Goal: Information Seeking & Learning: Learn about a topic

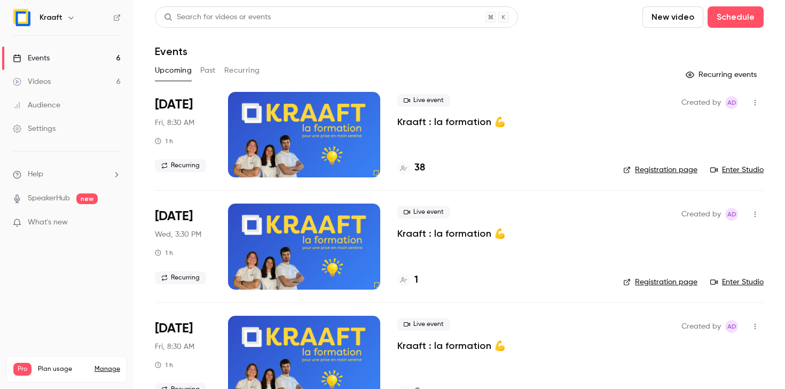
click at [285, 132] on div at bounding box center [304, 134] width 152 height 85
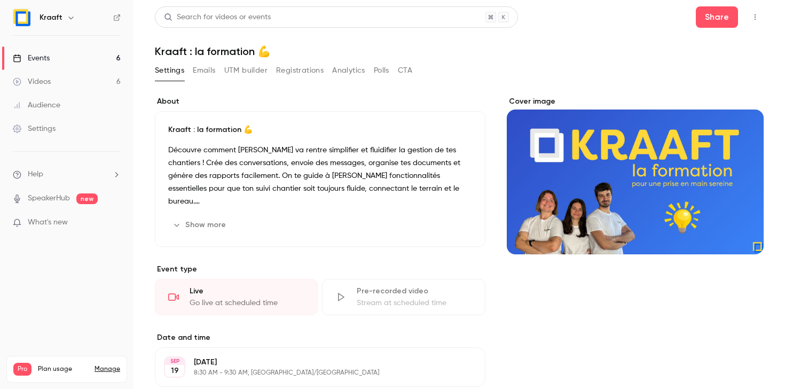
click at [751, 19] on icon "button" at bounding box center [755, 16] width 9 height 7
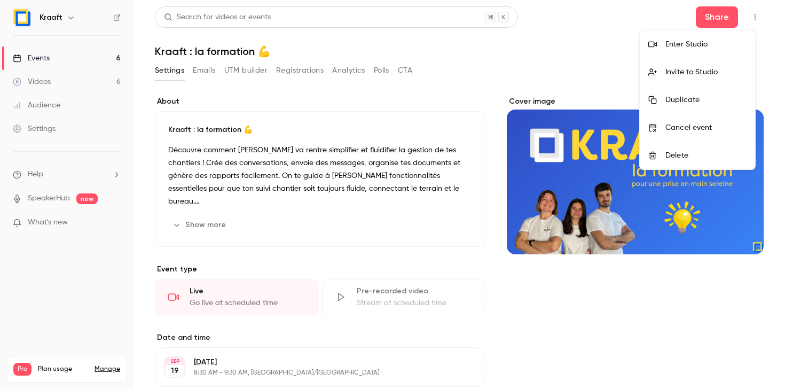
click at [707, 44] on div "Enter Studio" at bounding box center [706, 44] width 81 height 11
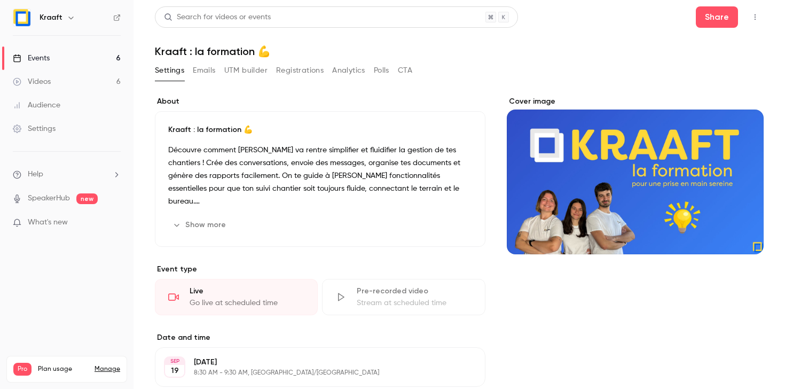
click at [60, 60] on link "Events 6" at bounding box center [67, 58] width 134 height 24
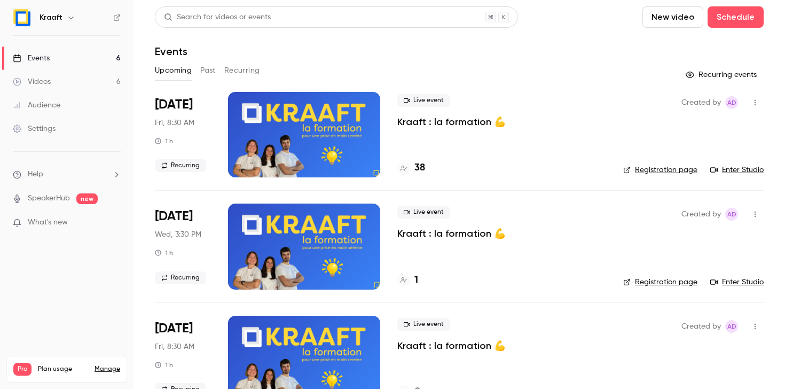
click at [295, 121] on div at bounding box center [304, 134] width 152 height 85
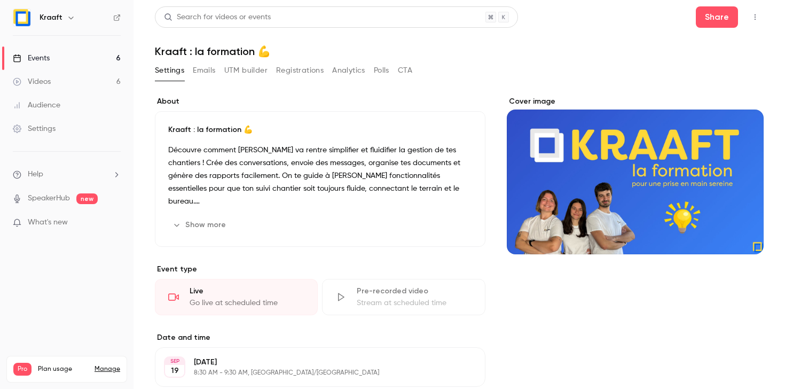
click at [353, 71] on button "Analytics" at bounding box center [348, 70] width 33 height 17
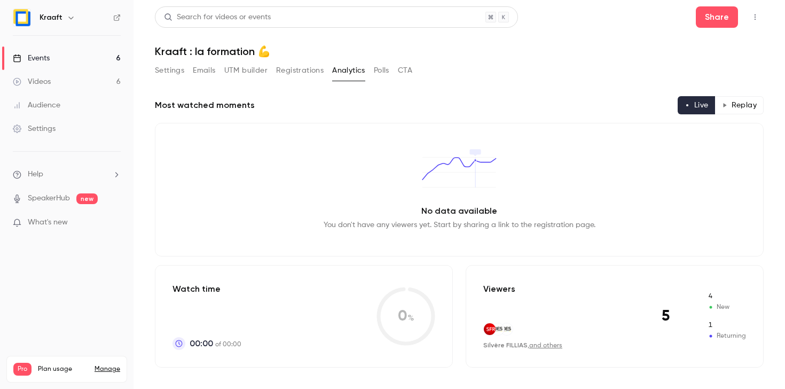
click at [298, 73] on button "Registrations" at bounding box center [300, 70] width 48 height 17
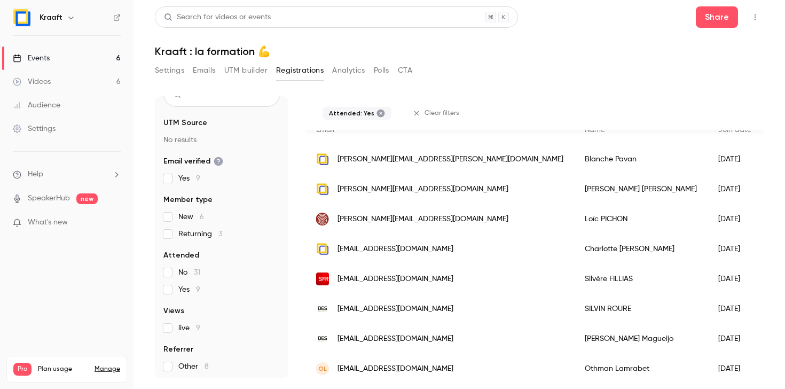
scroll to position [123, 0]
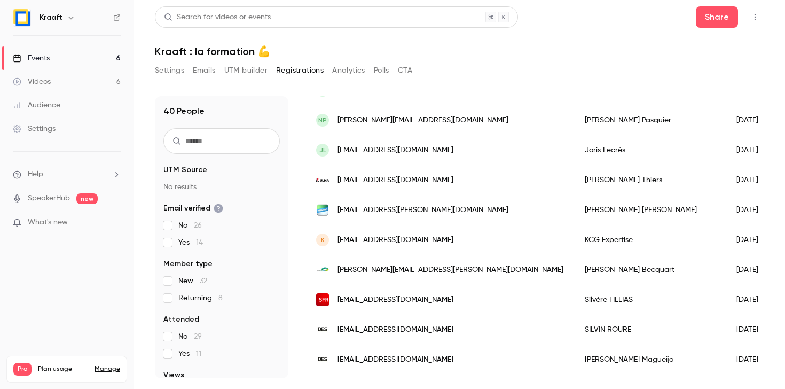
scroll to position [379, 0]
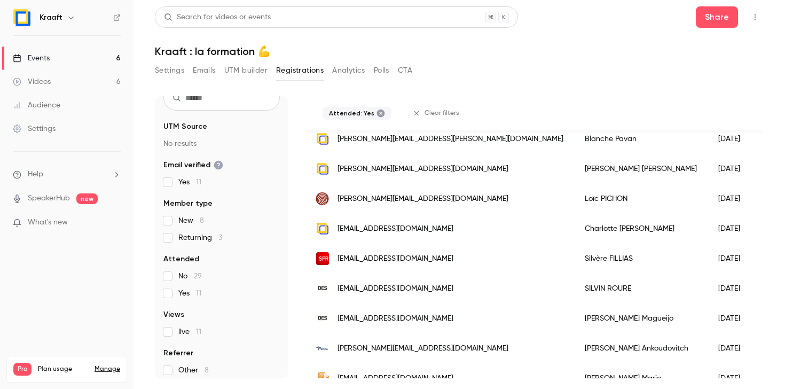
scroll to position [183, 0]
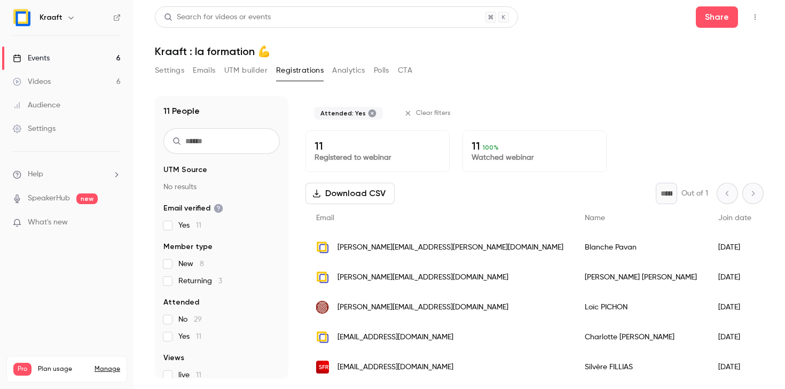
click at [465, 186] on div "Download CSV * Out of 1" at bounding box center [535, 193] width 458 height 21
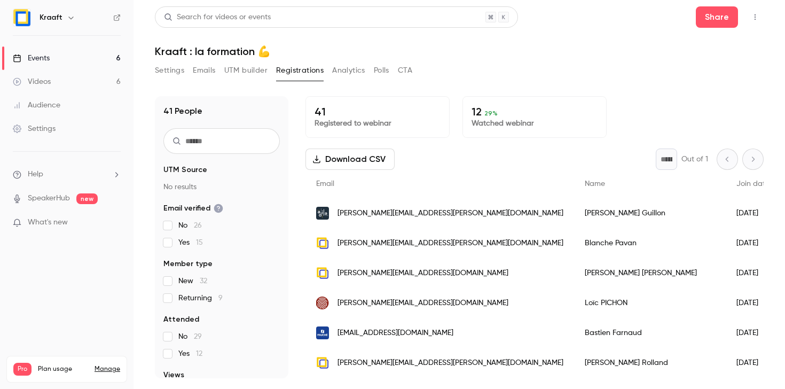
click at [602, 74] on div "Settings Emails UTM builder Registrations Analytics Polls CTA" at bounding box center [459, 72] width 609 height 21
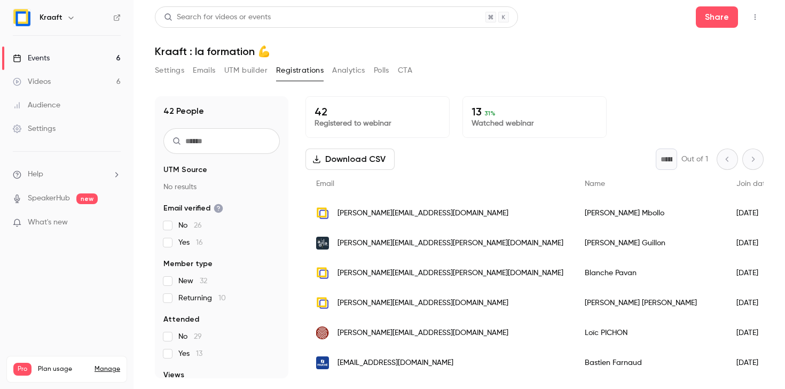
click at [531, 74] on div "Settings Emails UTM builder Registrations Analytics Polls CTA" at bounding box center [459, 72] width 609 height 21
click at [358, 71] on button "Analytics" at bounding box center [348, 70] width 33 height 17
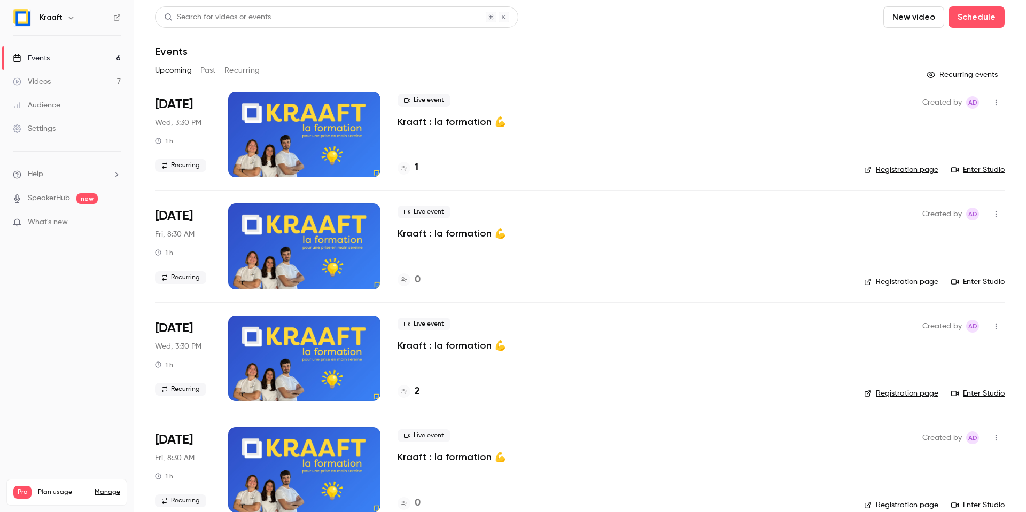
click at [303, 147] on div at bounding box center [304, 134] width 152 height 85
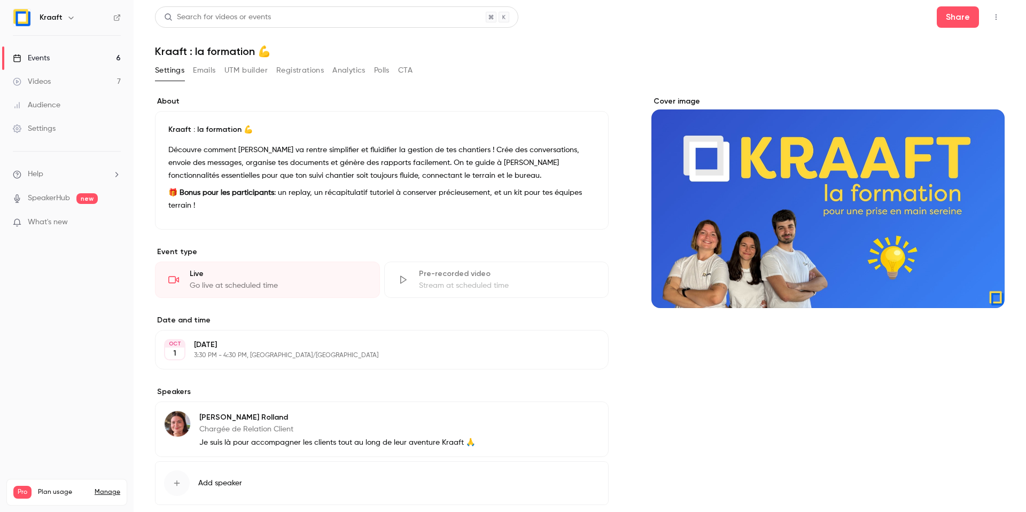
click at [325, 72] on div "Settings Emails UTM builder Registrations Analytics Polls CTA" at bounding box center [284, 70] width 258 height 17
click at [303, 72] on button "Registrations" at bounding box center [300, 70] width 48 height 17
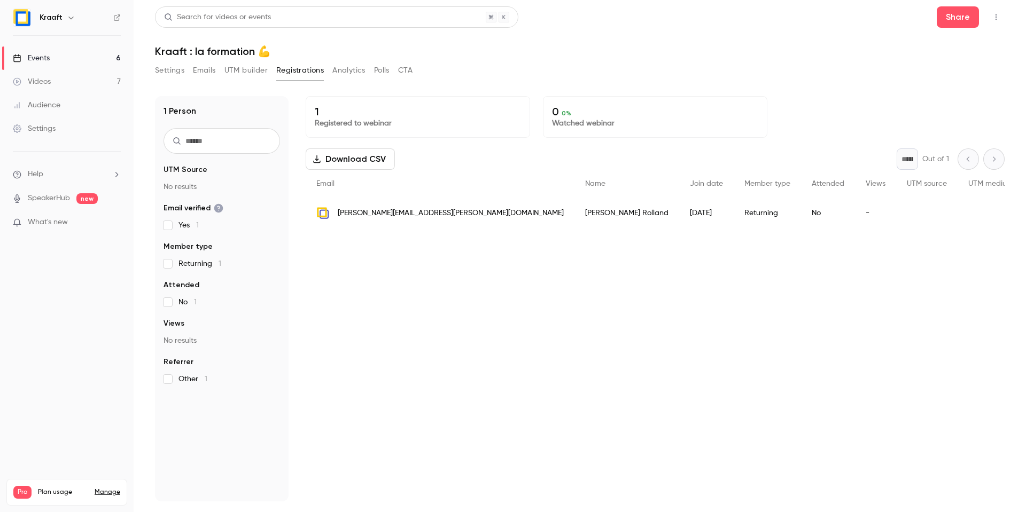
click at [344, 70] on button "Analytics" at bounding box center [348, 70] width 33 height 17
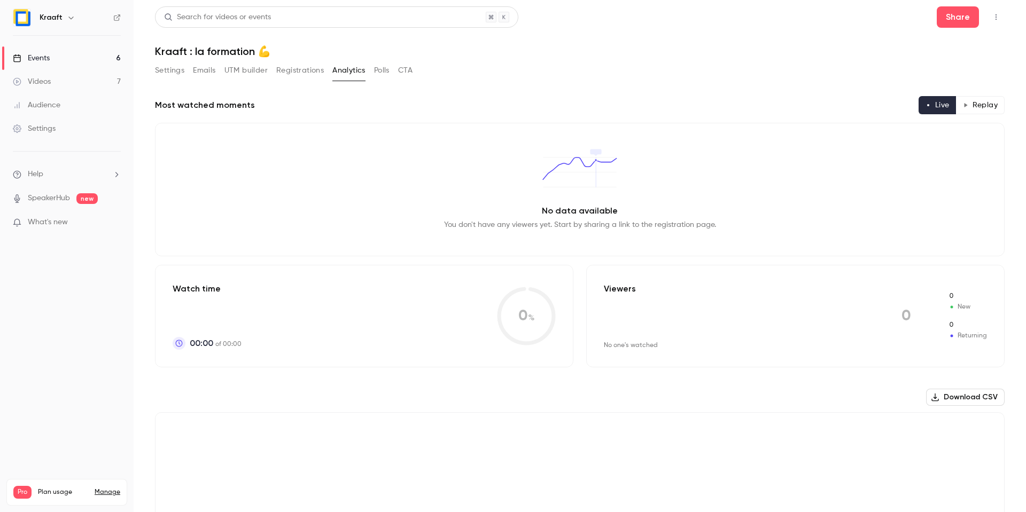
click at [64, 56] on link "Events 6" at bounding box center [67, 58] width 134 height 24
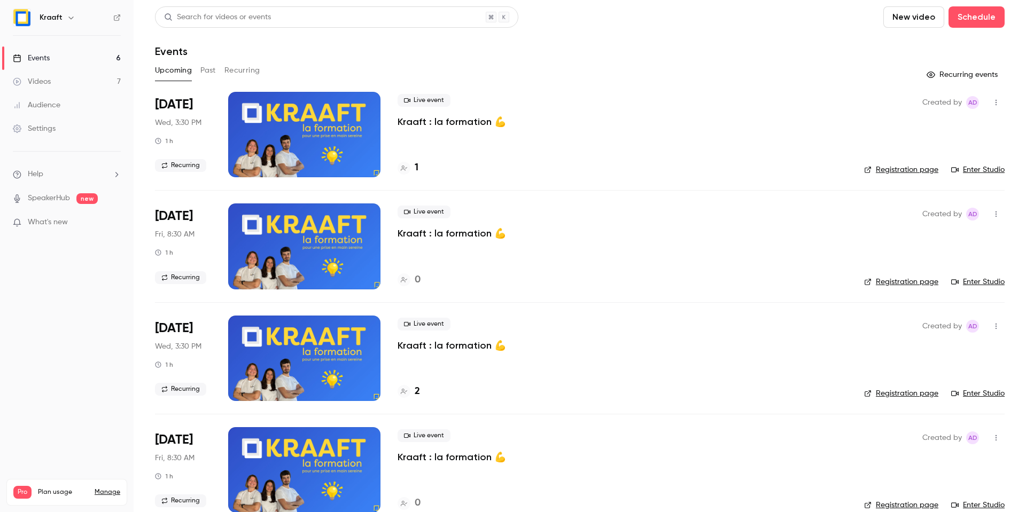
click at [51, 73] on link "Videos 7" at bounding box center [67, 82] width 134 height 24
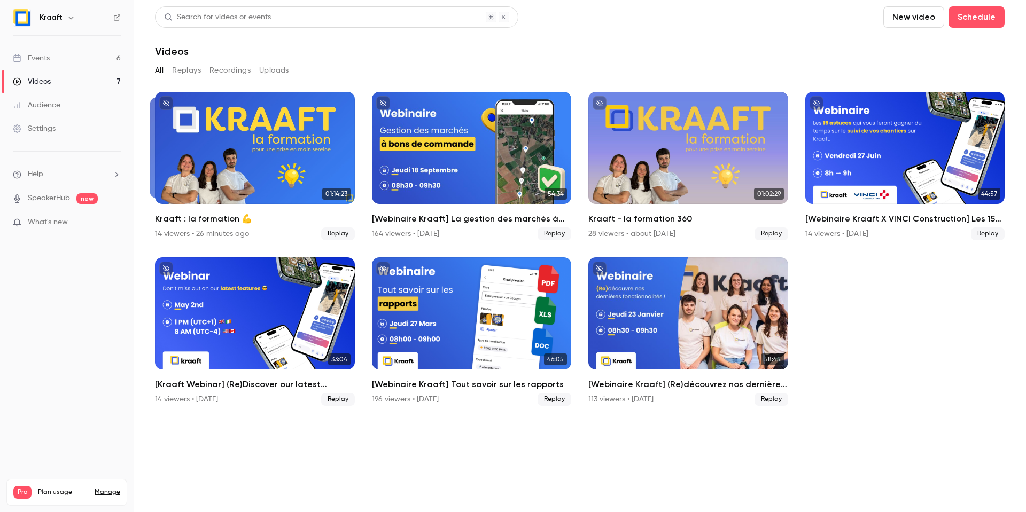
click at [54, 102] on div "Audience" at bounding box center [37, 105] width 48 height 11
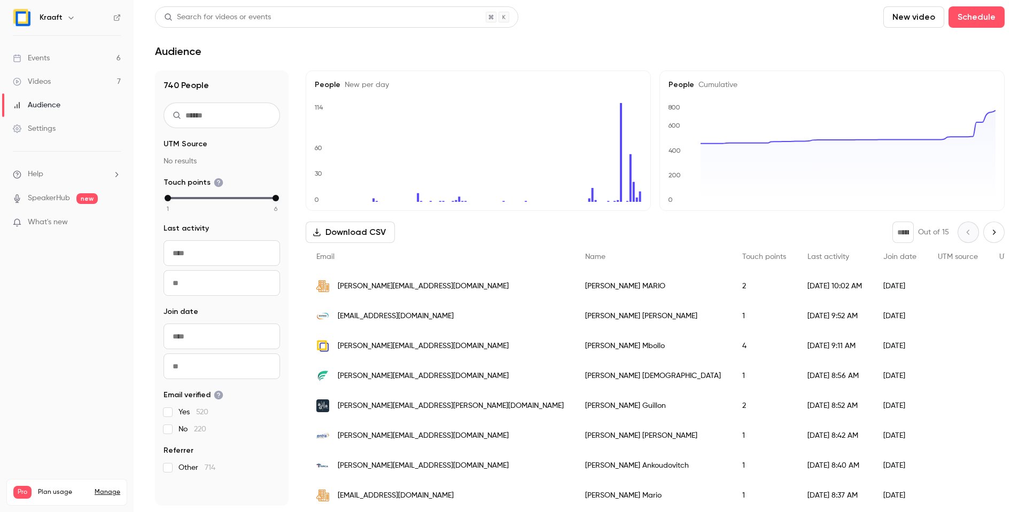
click at [66, 79] on link "Videos 7" at bounding box center [67, 82] width 134 height 24
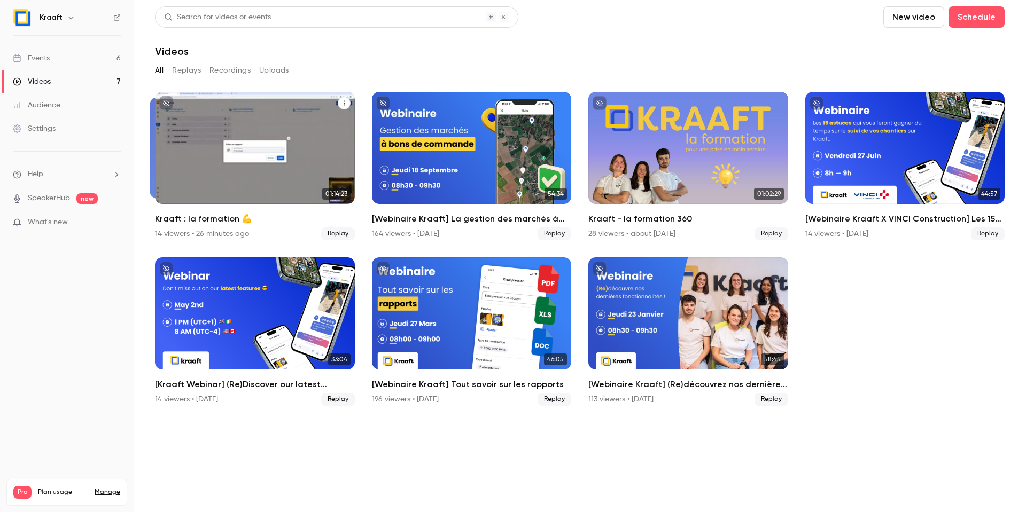
click at [261, 158] on div "Kraaft : la formation 💪" at bounding box center [255, 148] width 200 height 112
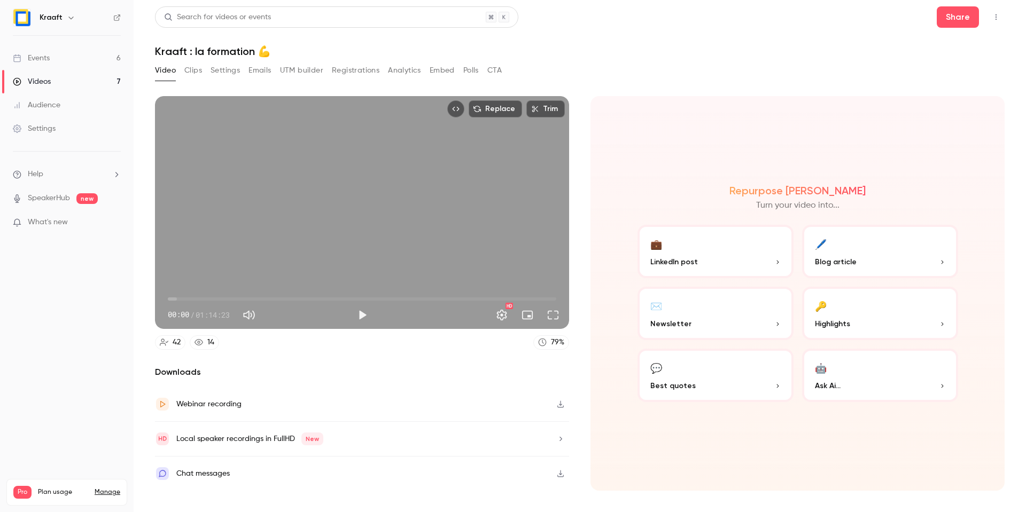
click at [212, 77] on button "Settings" at bounding box center [225, 70] width 29 height 17
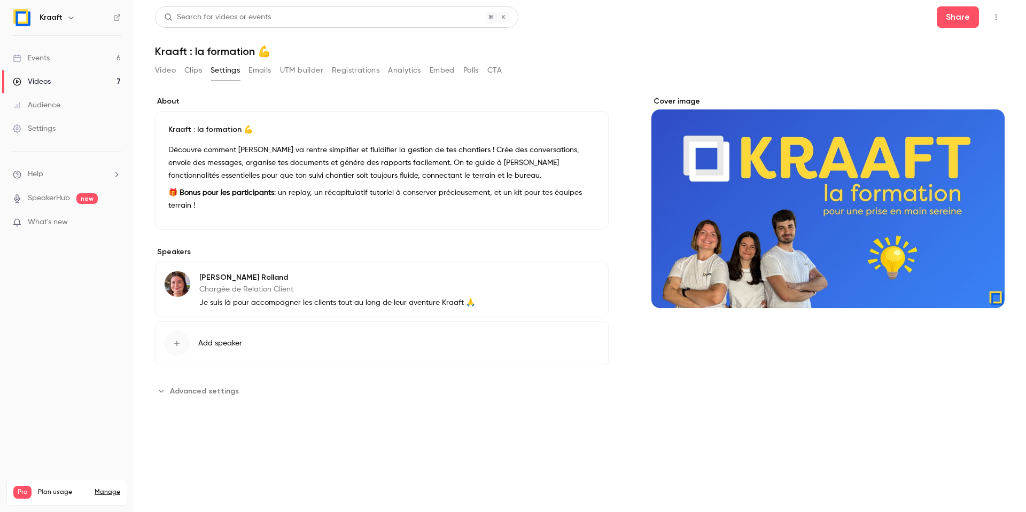
click at [202, 76] on div "Video Clips Settings Emails UTM builder Registrations Analytics Embed Polls CTA" at bounding box center [328, 70] width 347 height 17
click at [194, 76] on button "Clips" at bounding box center [193, 70] width 18 height 17
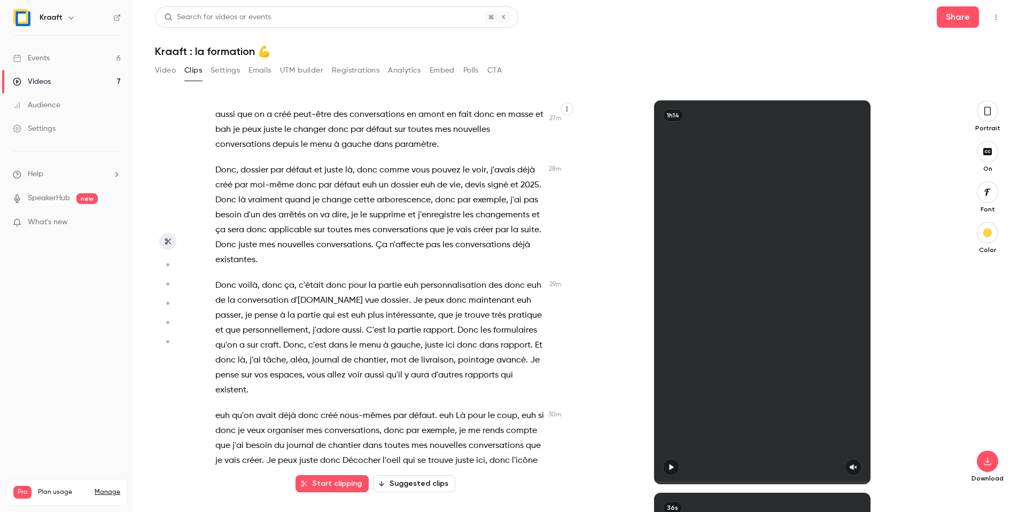
scroll to position [6052, 0]
click at [229, 73] on button "Settings" at bounding box center [225, 70] width 29 height 17
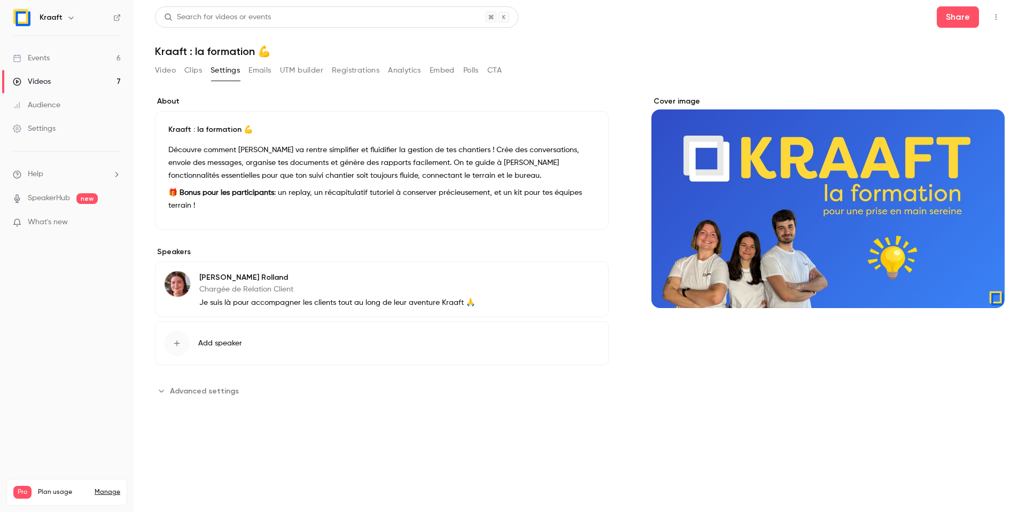
click at [254, 73] on button "Emails" at bounding box center [259, 70] width 22 height 17
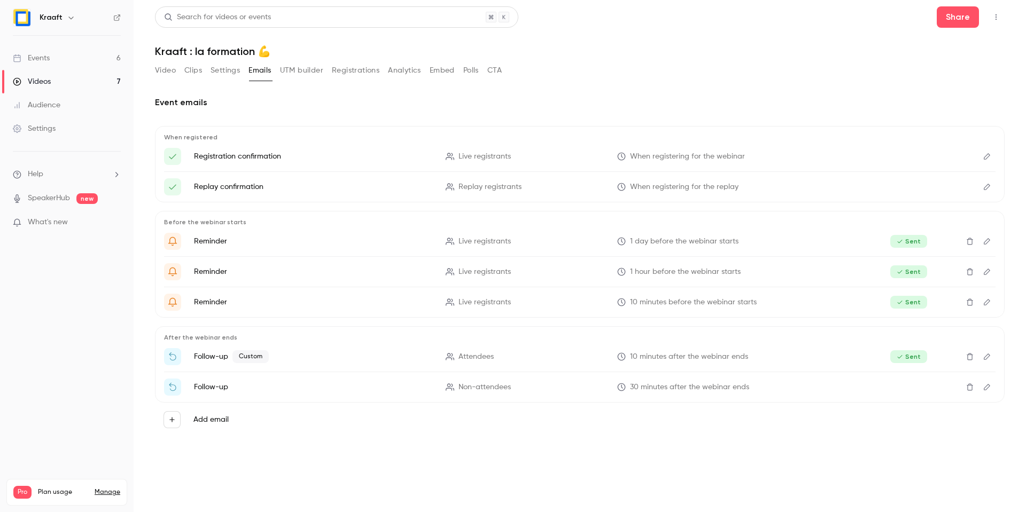
click at [164, 67] on button "Video" at bounding box center [165, 70] width 21 height 17
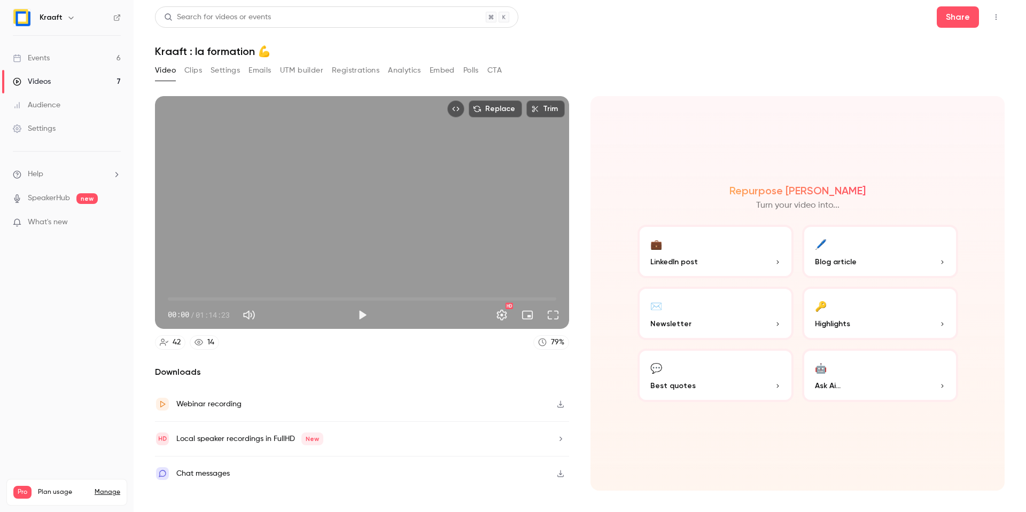
click at [65, 58] on link "Events 6" at bounding box center [67, 58] width 134 height 24
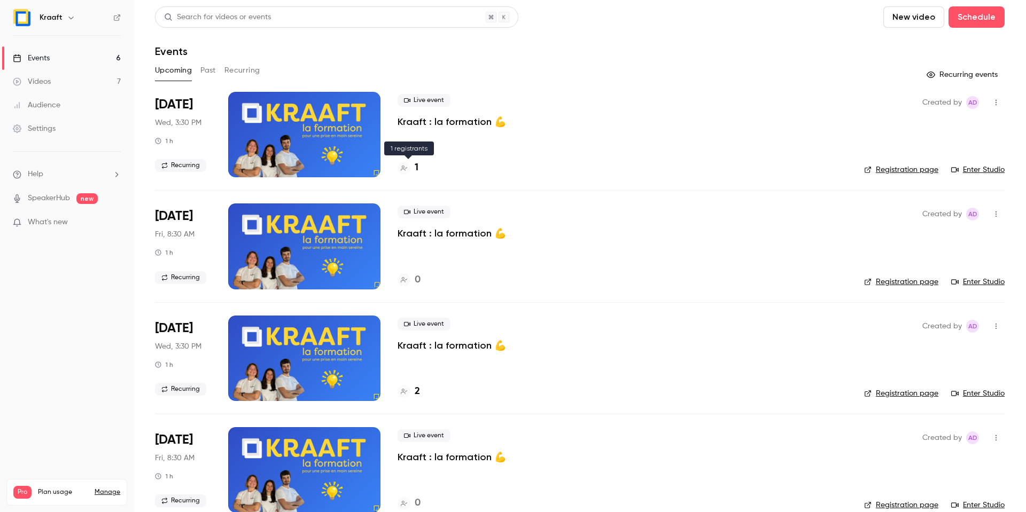
click at [418, 168] on h4 "1" at bounding box center [417, 168] width 4 height 14
click at [63, 79] on link "Videos 7" at bounding box center [67, 82] width 134 height 24
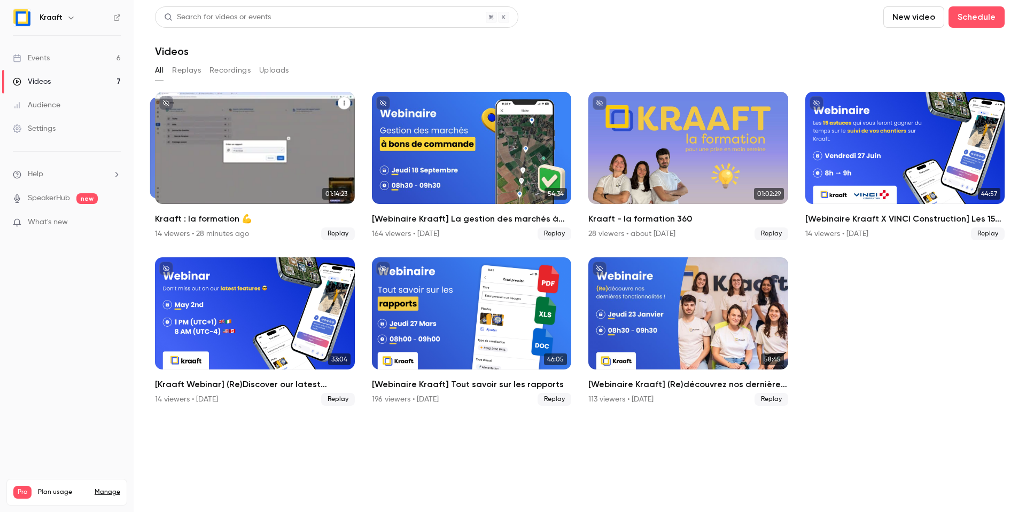
click at [227, 154] on div "Kraaft : la formation 💪" at bounding box center [255, 148] width 200 height 112
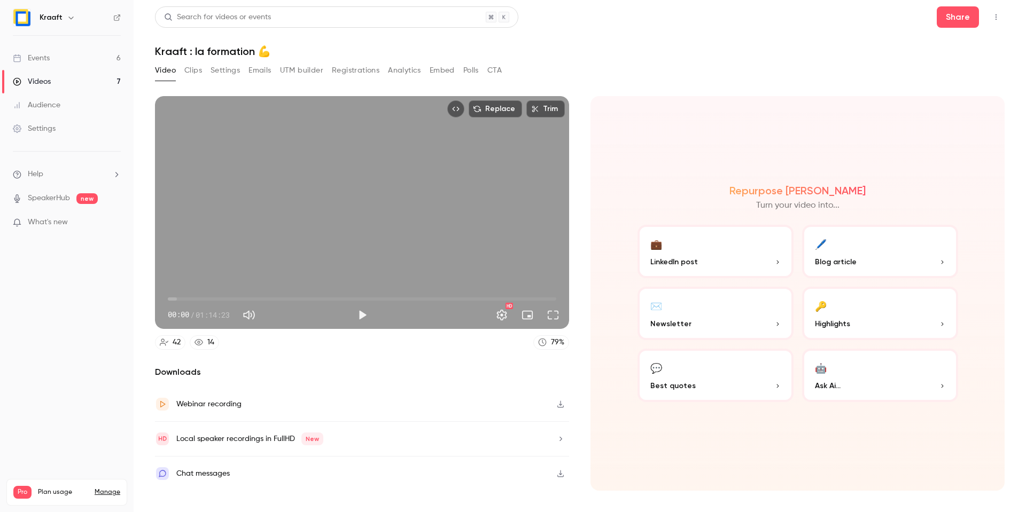
click at [189, 72] on button "Clips" at bounding box center [193, 70] width 18 height 17
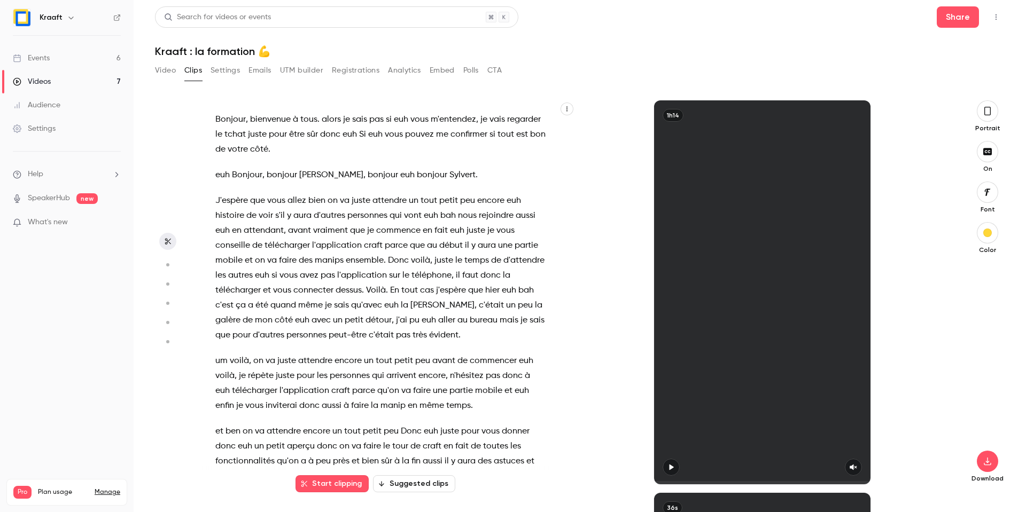
click at [228, 72] on button "Settings" at bounding box center [225, 70] width 29 height 17
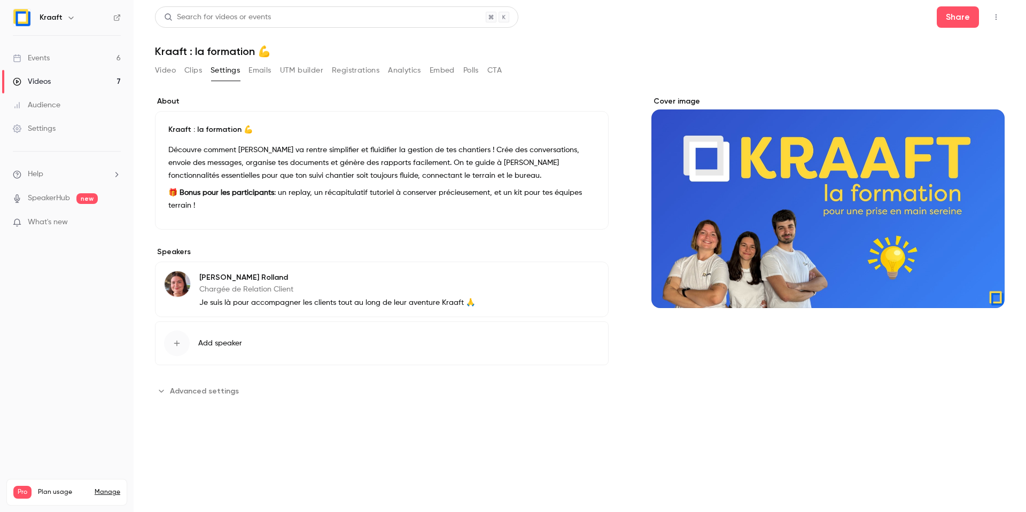
click at [358, 65] on button "Registrations" at bounding box center [356, 70] width 48 height 17
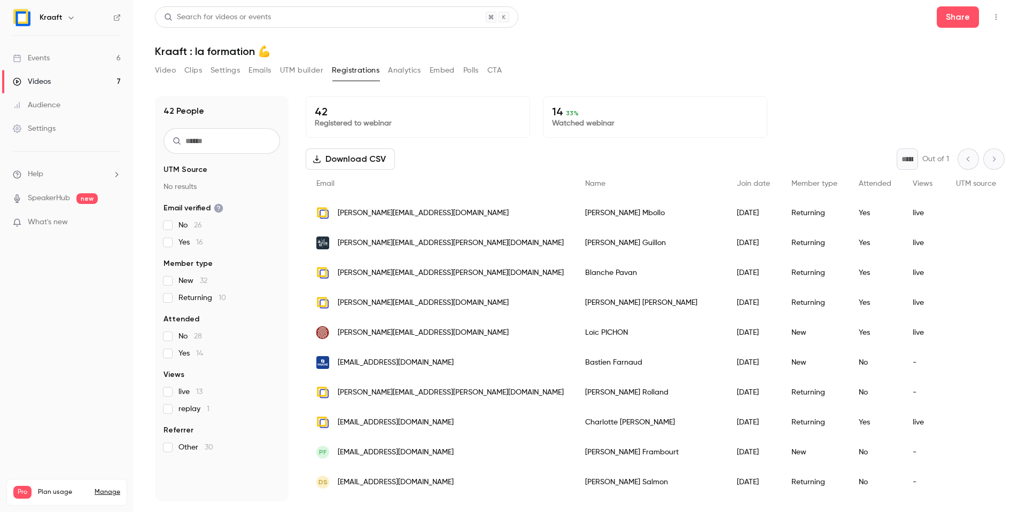
click at [412, 73] on button "Analytics" at bounding box center [404, 70] width 33 height 17
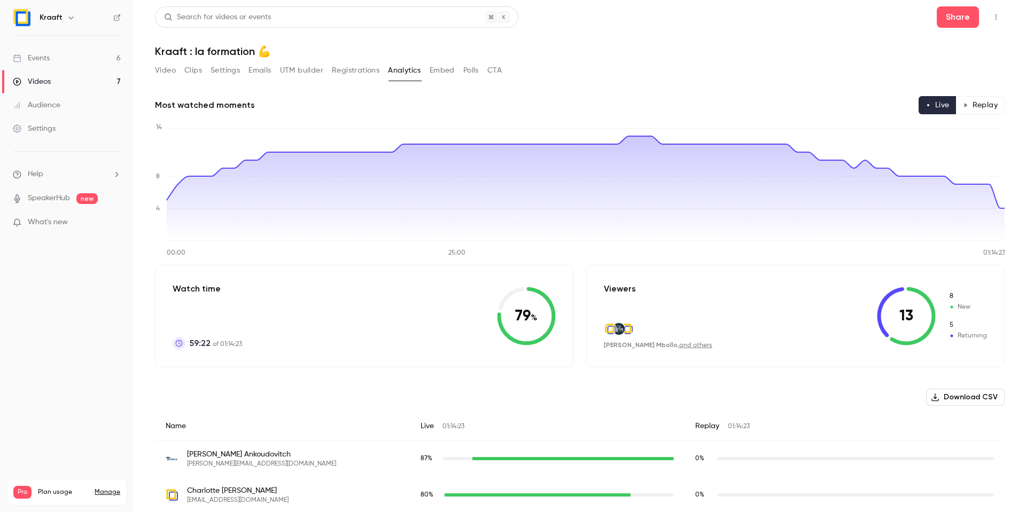
click at [343, 68] on button "Registrations" at bounding box center [356, 70] width 48 height 17
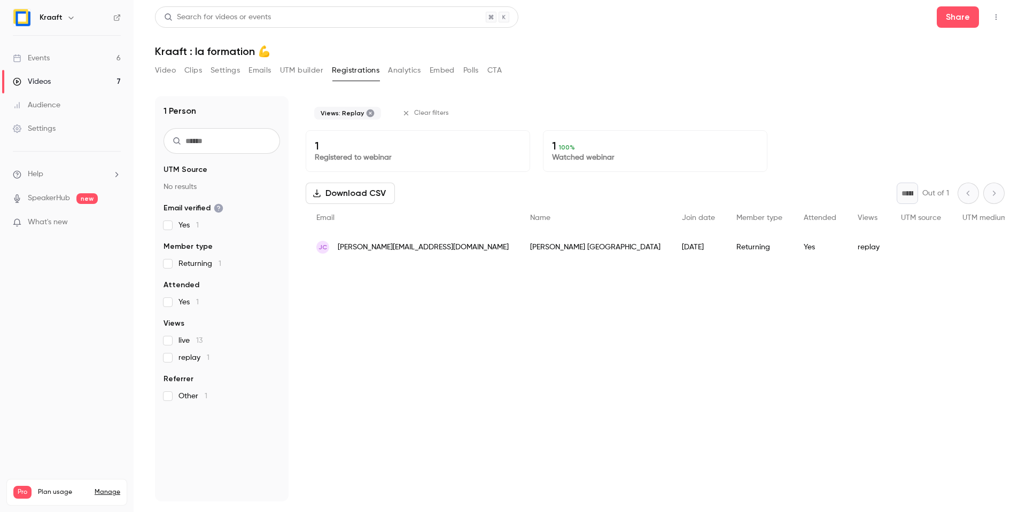
click at [168, 410] on div "1 Person UTM Source No results Email verified Yes 1 Member type Returning 1 Att…" at bounding box center [222, 299] width 134 height 406
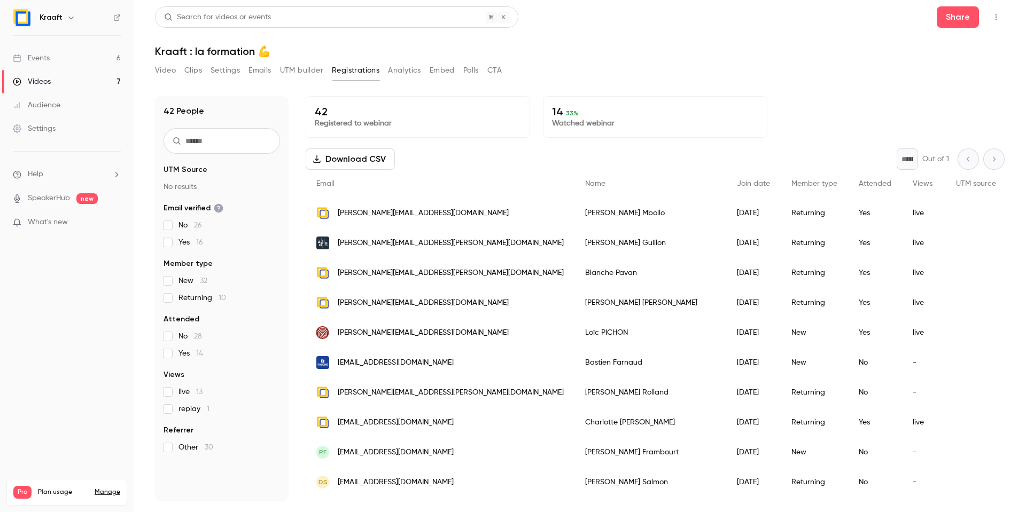
click at [404, 72] on button "Analytics" at bounding box center [404, 70] width 33 height 17
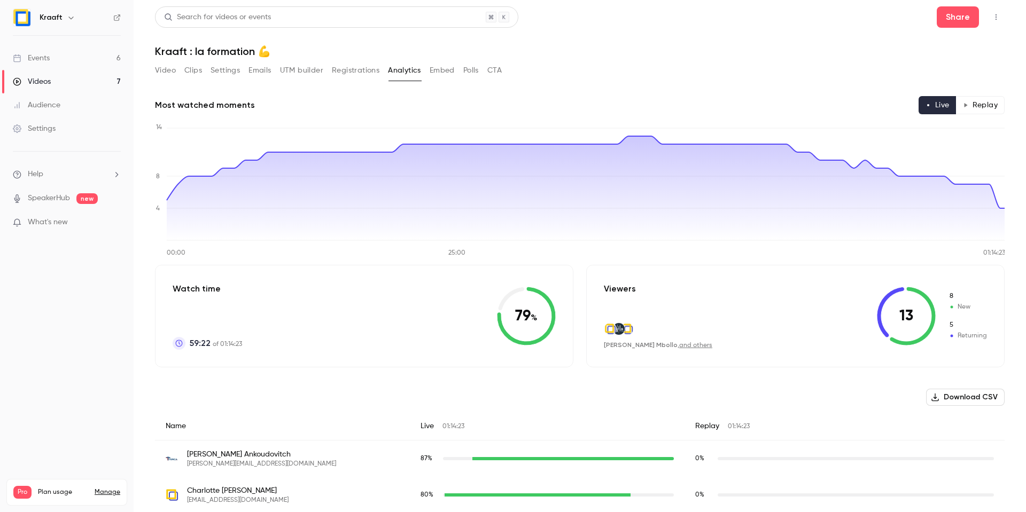
click at [442, 73] on button "Embed" at bounding box center [442, 70] width 25 height 17
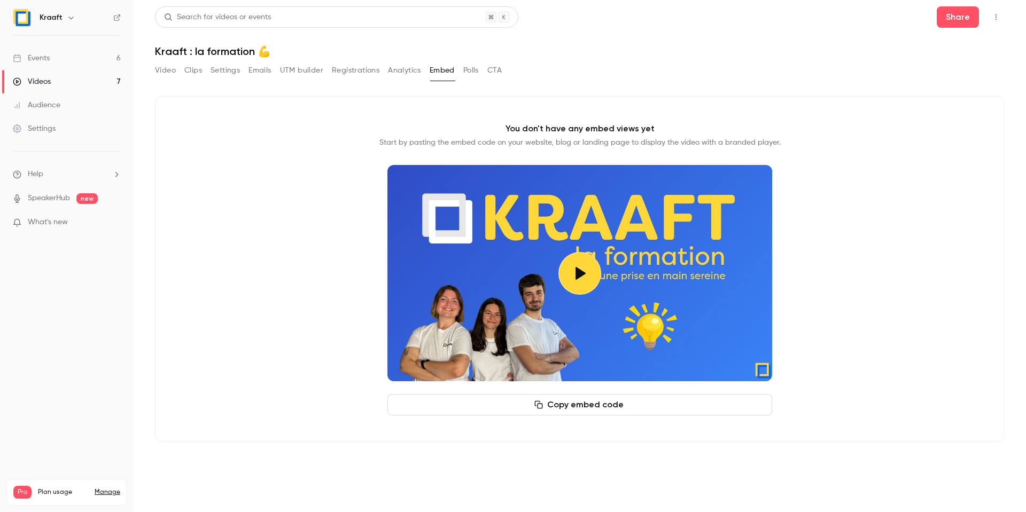
click at [472, 70] on button "Polls" at bounding box center [470, 70] width 15 height 17
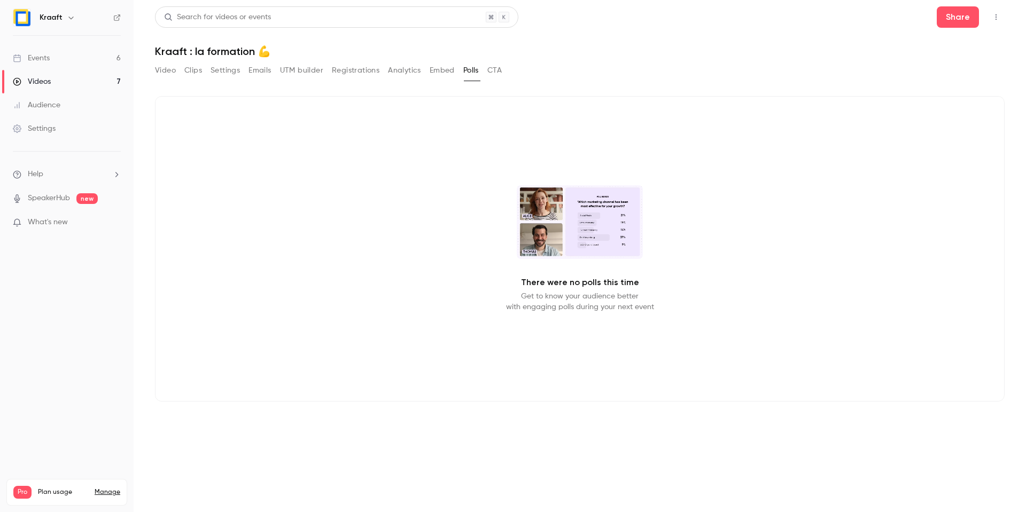
click at [494, 68] on button "CTA" at bounding box center [494, 70] width 14 height 17
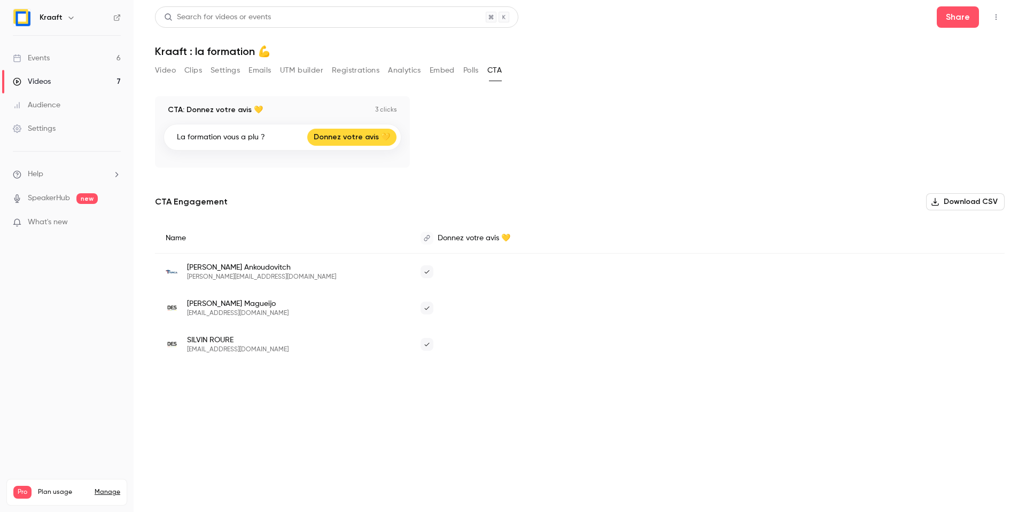
click at [466, 71] on button "Polls" at bounding box center [470, 70] width 15 height 17
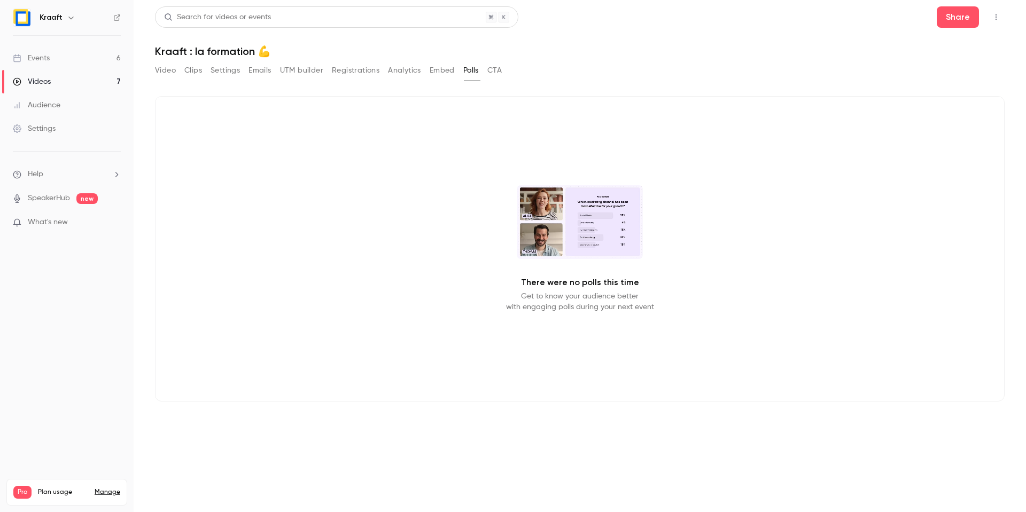
click at [505, 71] on div "Video Clips Settings Emails UTM builder Registrations Analytics Embed Polls CTA" at bounding box center [580, 72] width 850 height 21
click at [502, 71] on button "CTA" at bounding box center [494, 70] width 14 height 17
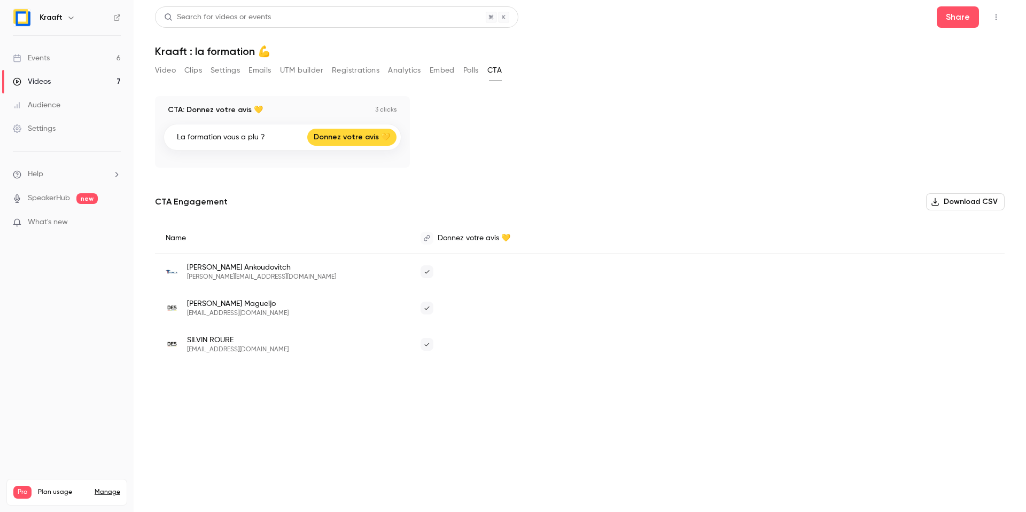
click at [298, 271] on div "Nicolas Ankoudovitch nicolas.ankoudovitch@terca.fr" at bounding box center [282, 271] width 233 height 19
click at [229, 309] on span "[EMAIL_ADDRESS][DOMAIN_NAME]" at bounding box center [238, 313] width 102 height 9
click at [228, 346] on span "[EMAIL_ADDRESS][DOMAIN_NAME]" at bounding box center [238, 350] width 102 height 9
click at [465, 244] on div "Donnez votre avis 💛" at bounding box center [707, 238] width 595 height 30
click at [432, 244] on div "Donnez votre avis 💛" at bounding box center [707, 238] width 595 height 30
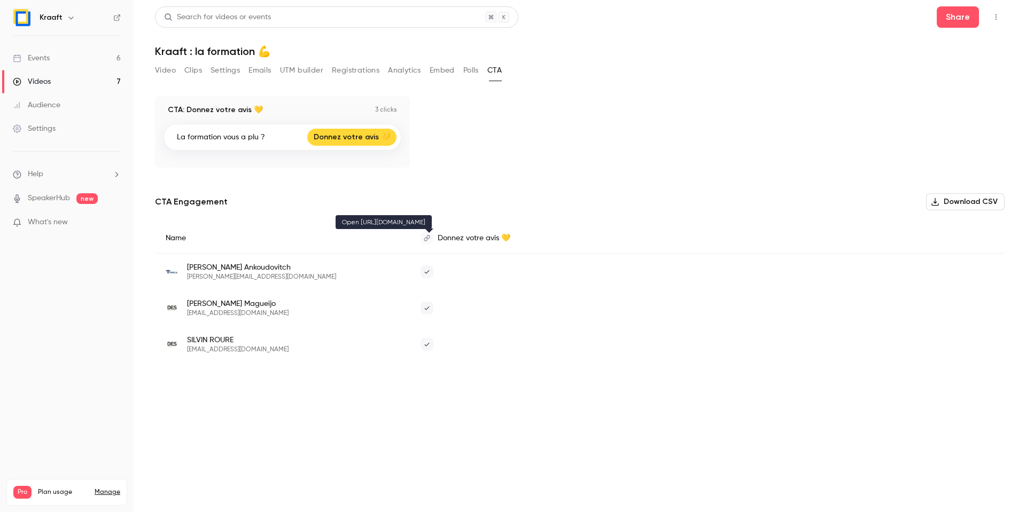
click at [426, 238] on icon at bounding box center [427, 238] width 6 height 6
click at [406, 348] on div "SILVIN ROURE servicetechnique@des-entreprise.fr" at bounding box center [282, 344] width 255 height 36
click at [470, 72] on button "Polls" at bounding box center [470, 70] width 15 height 17
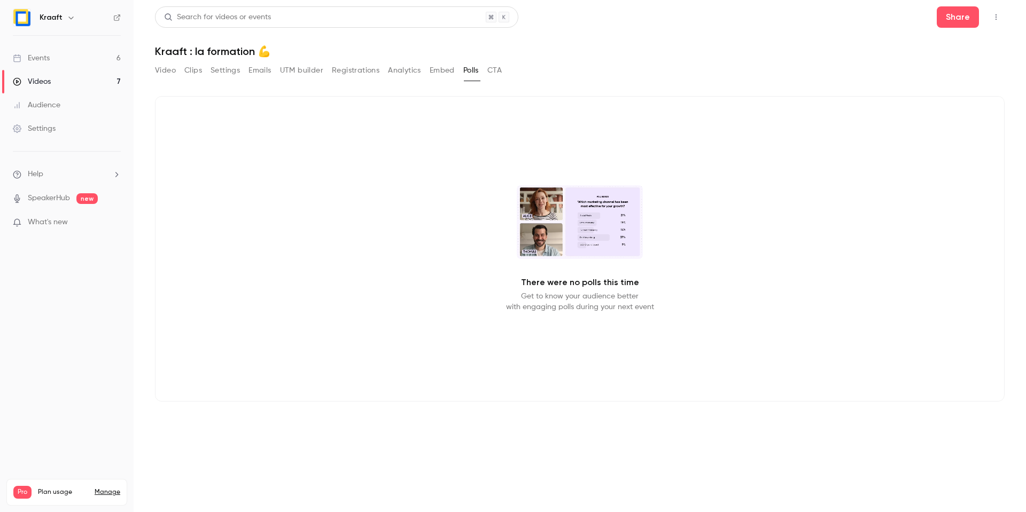
click at [443, 72] on button "Embed" at bounding box center [442, 70] width 25 height 17
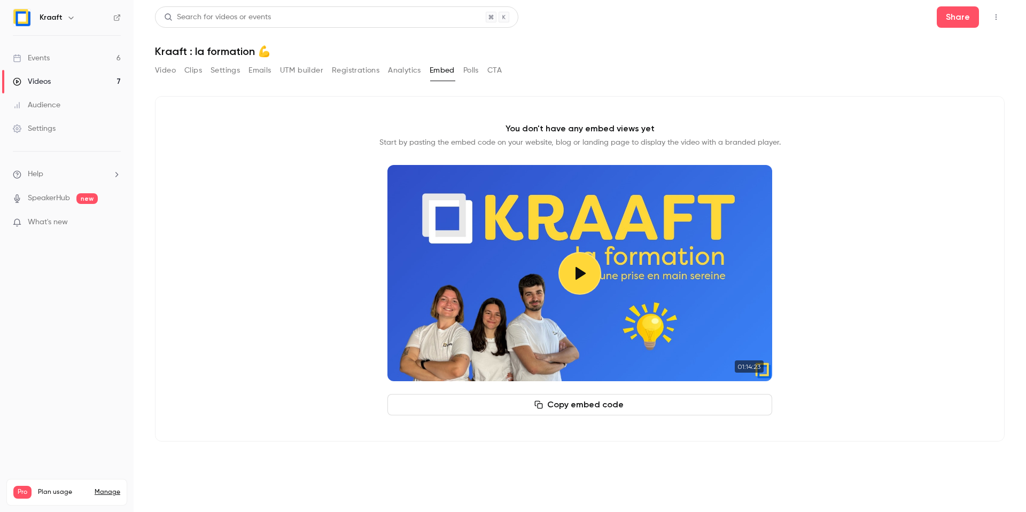
click at [393, 72] on button "Analytics" at bounding box center [404, 70] width 33 height 17
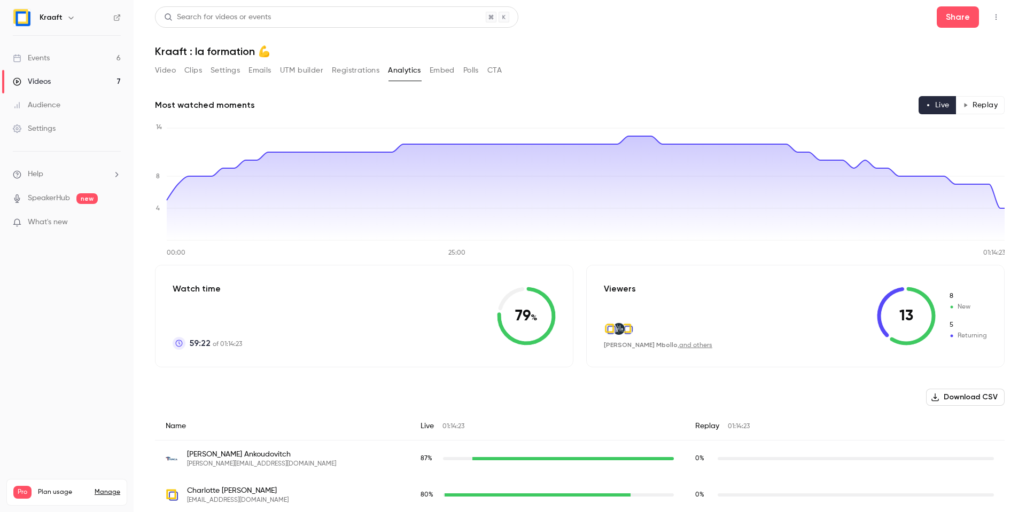
click at [364, 75] on button "Registrations" at bounding box center [356, 70] width 48 height 17
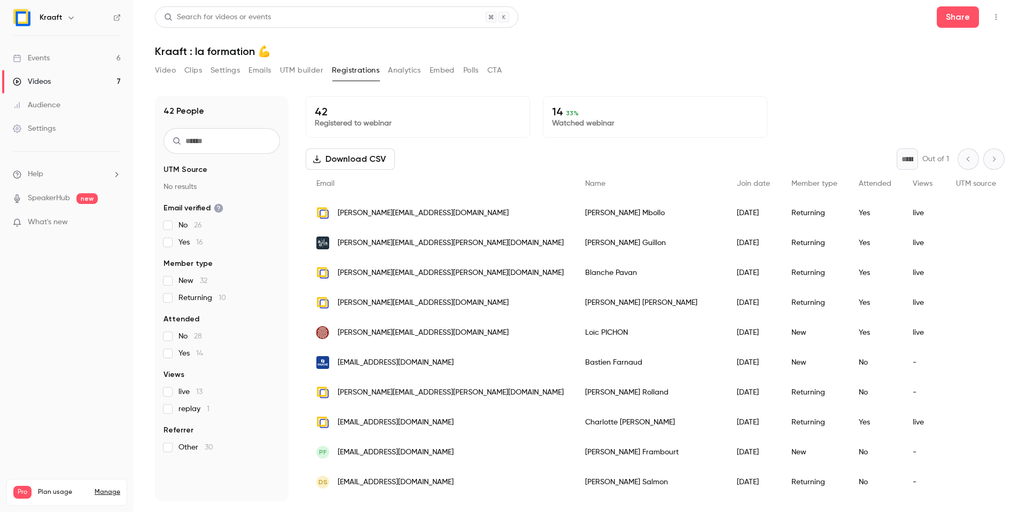
click at [309, 76] on button "UTM builder" at bounding box center [301, 70] width 43 height 17
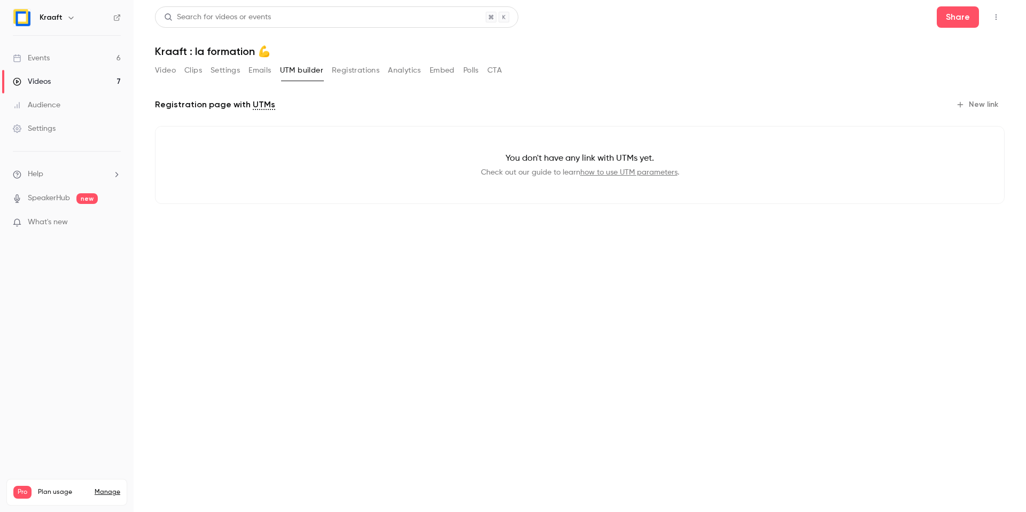
click at [249, 73] on button "Emails" at bounding box center [259, 70] width 22 height 17
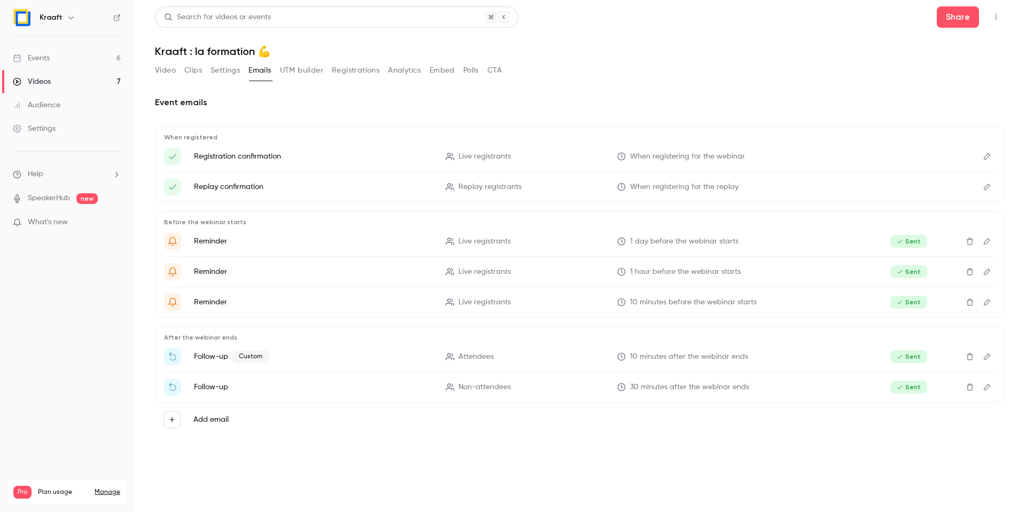
click at [399, 463] on section "Video Clips Settings Emails UTM builder Registrations Analytics Embed Polls CTA…" at bounding box center [580, 284] width 850 height 444
click at [222, 354] on p "Follow-up Custom" at bounding box center [313, 356] width 239 height 13
click at [703, 355] on span "10 minutes after the webinar ends" at bounding box center [689, 357] width 118 height 11
click at [451, 360] on icon "Ton récap et ton kit terrain 💪" at bounding box center [450, 356] width 9 height 7
click at [174, 355] on icon "Ton récap et ton kit terrain 💪" at bounding box center [173, 357] width 10 height 10
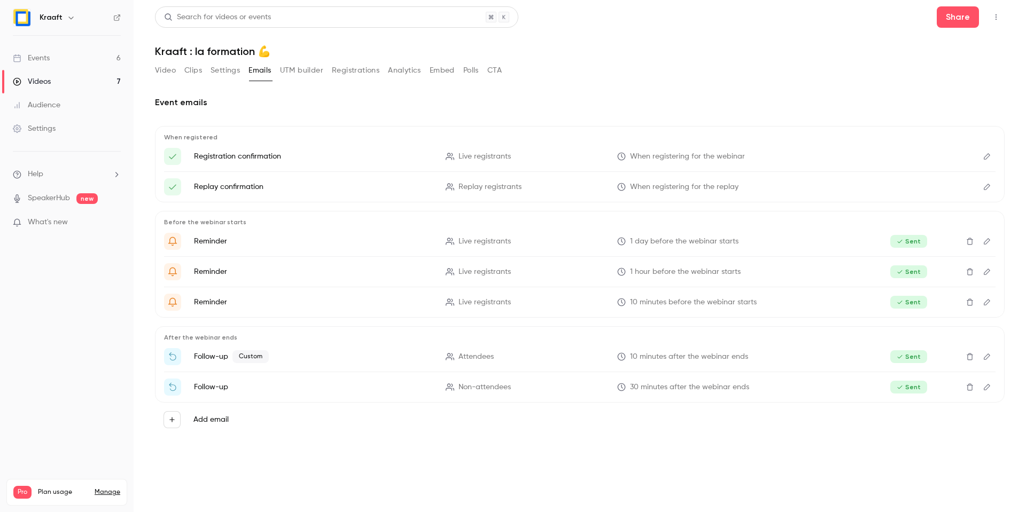
click at [61, 82] on link "Videos 7" at bounding box center [67, 82] width 134 height 24
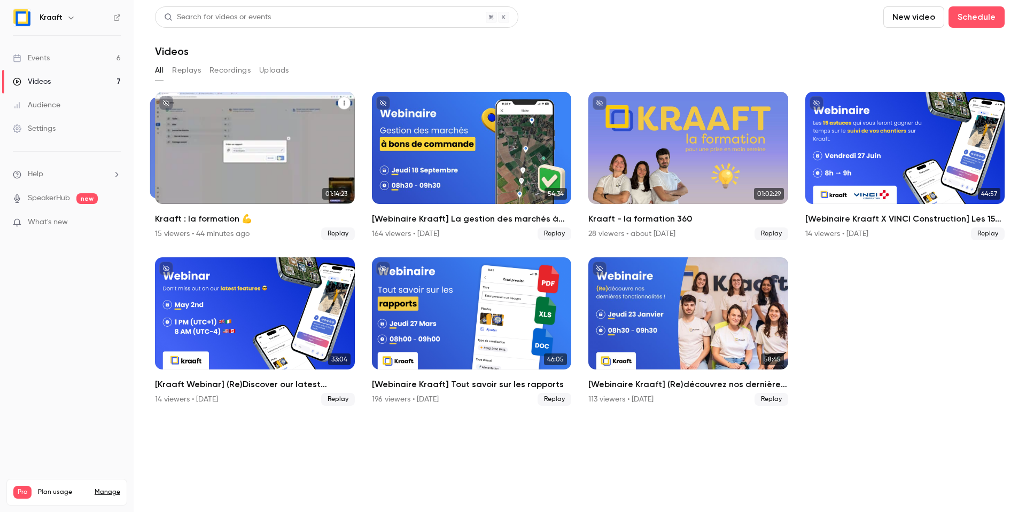
click at [237, 138] on div "Kraaft : la formation 💪" at bounding box center [255, 148] width 200 height 112
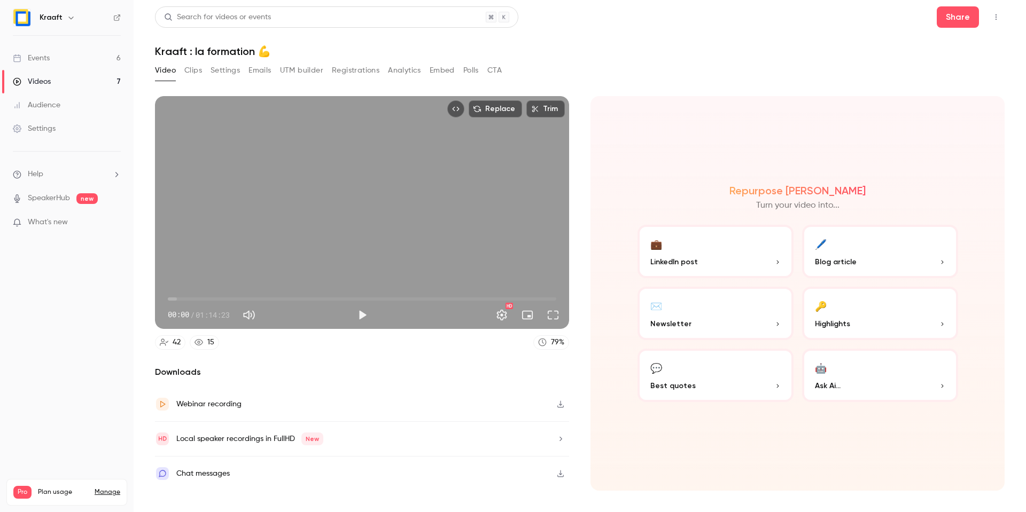
click at [598, 64] on div "Video Clips Settings Emails UTM builder Registrations Analytics Embed Polls CTA" at bounding box center [580, 72] width 850 height 21
click at [387, 392] on div "Webinar recording" at bounding box center [362, 404] width 414 height 35
click at [299, 67] on button "UTM builder" at bounding box center [301, 70] width 43 height 17
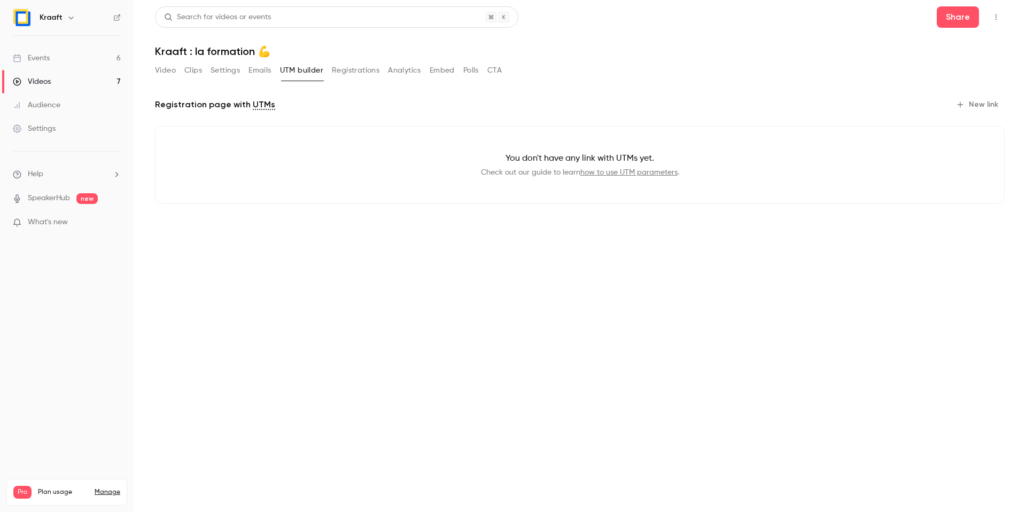
click at [360, 74] on button "Registrations" at bounding box center [356, 70] width 48 height 17
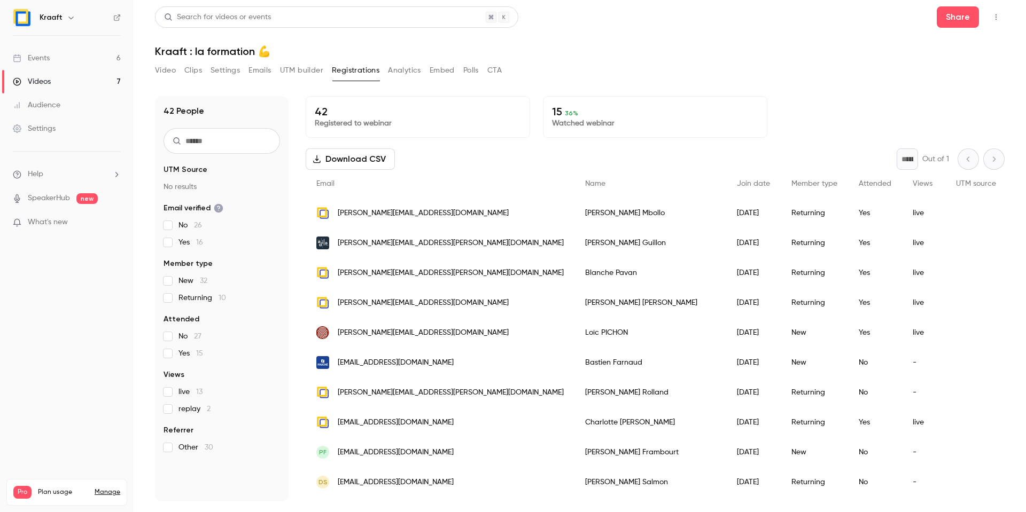
click at [401, 74] on button "Analytics" at bounding box center [404, 70] width 33 height 17
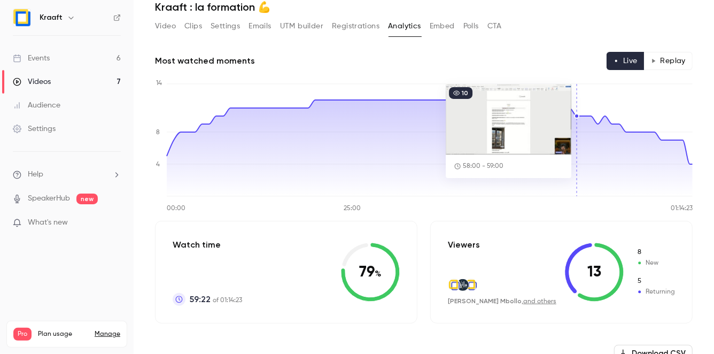
scroll to position [21, 0]
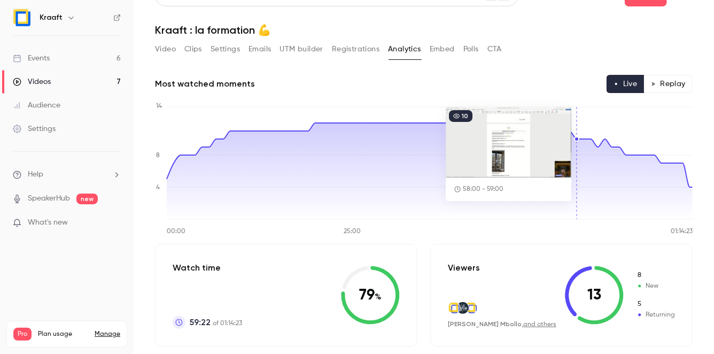
click at [202, 50] on div "Video Clips Settings Emails UTM builder Registrations Analytics Embed Polls CTA" at bounding box center [328, 49] width 347 height 17
click at [336, 35] on h1 "Kraaft : la formation 💪" at bounding box center [423, 30] width 537 height 13
click at [340, 46] on button "Registrations" at bounding box center [356, 49] width 48 height 17
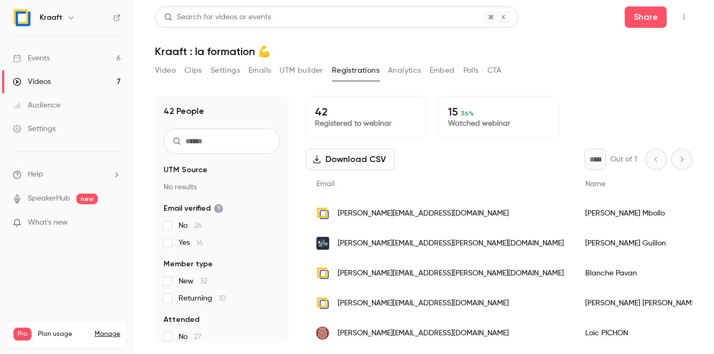
click at [408, 72] on button "Analytics" at bounding box center [404, 70] width 33 height 17
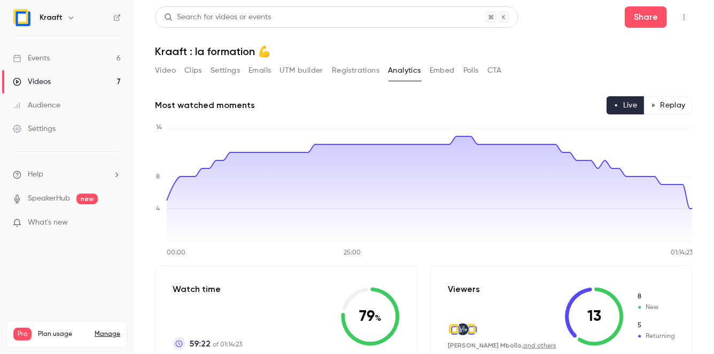
click at [443, 69] on button "Embed" at bounding box center [442, 70] width 25 height 17
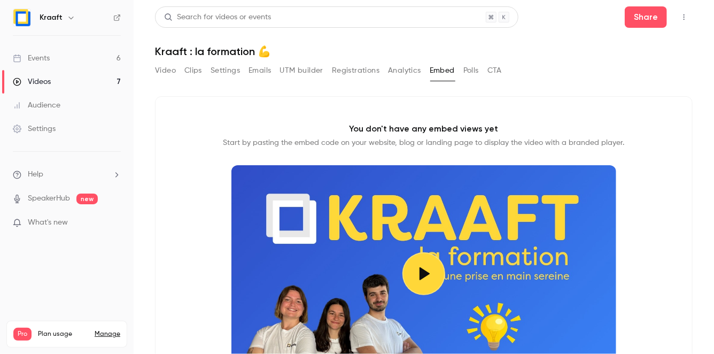
click at [249, 64] on button "Emails" at bounding box center [259, 70] width 22 height 17
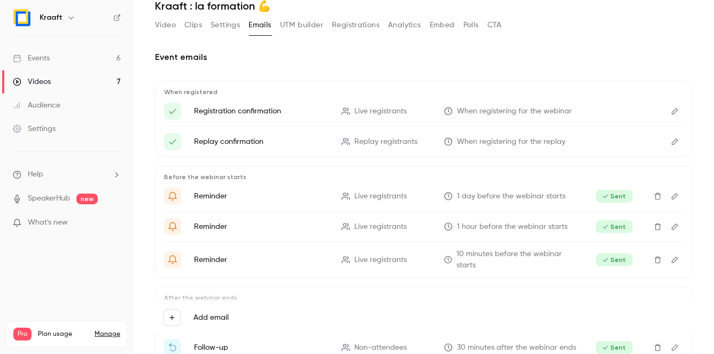
scroll to position [54, 0]
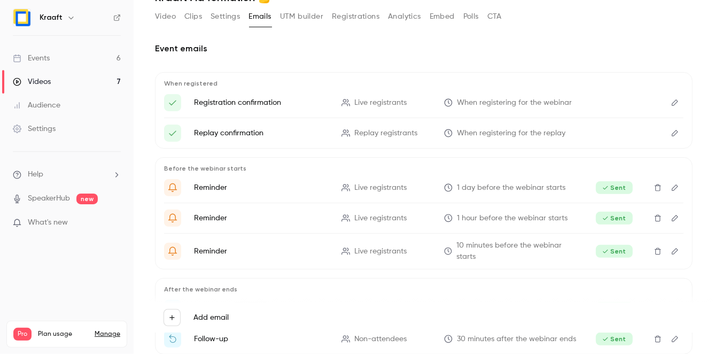
click at [310, 16] on button "UTM builder" at bounding box center [301, 16] width 43 height 17
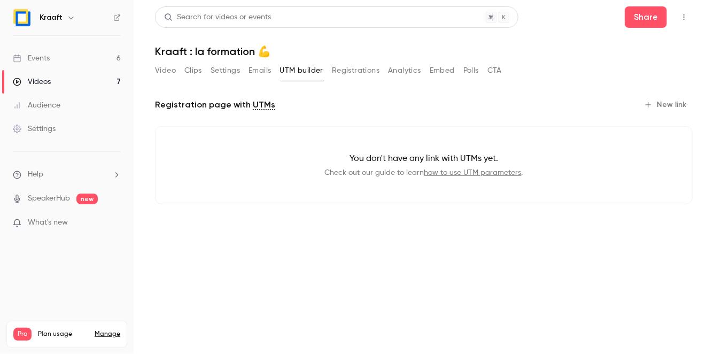
click at [345, 76] on button "Registrations" at bounding box center [356, 70] width 48 height 17
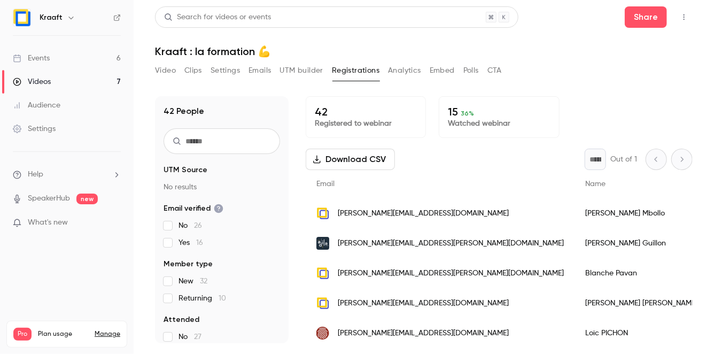
click at [407, 72] on button "Analytics" at bounding box center [404, 70] width 33 height 17
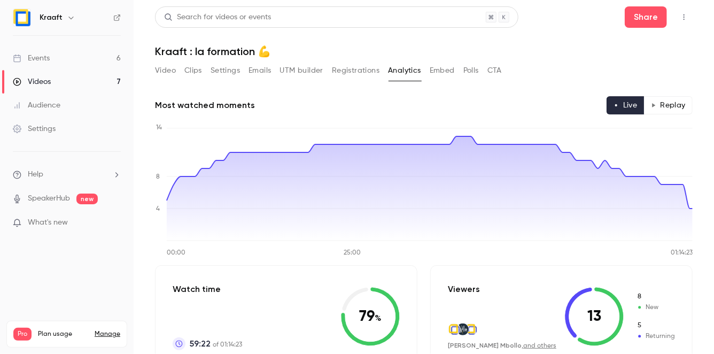
click at [451, 71] on button "Embed" at bounding box center [442, 70] width 25 height 17
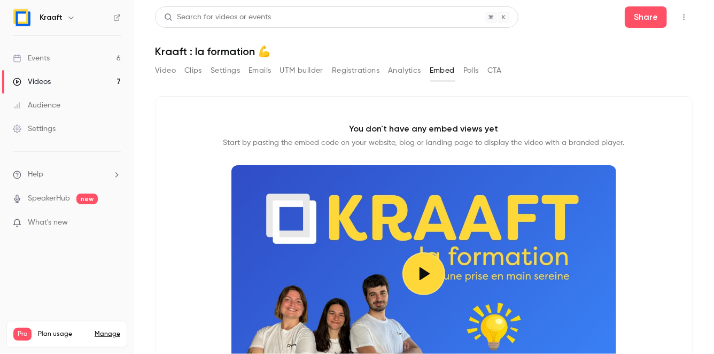
click at [499, 68] on button "CTA" at bounding box center [494, 70] width 14 height 17
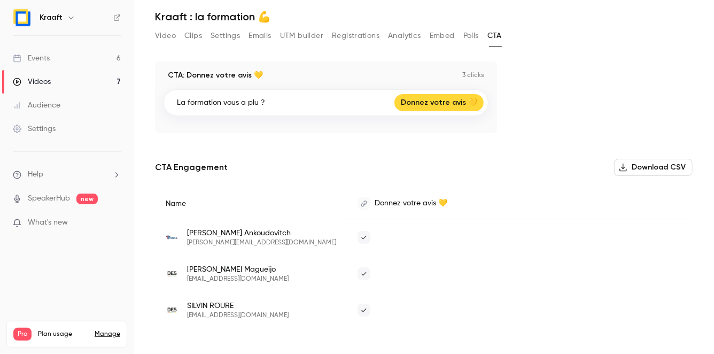
scroll to position [34, 0]
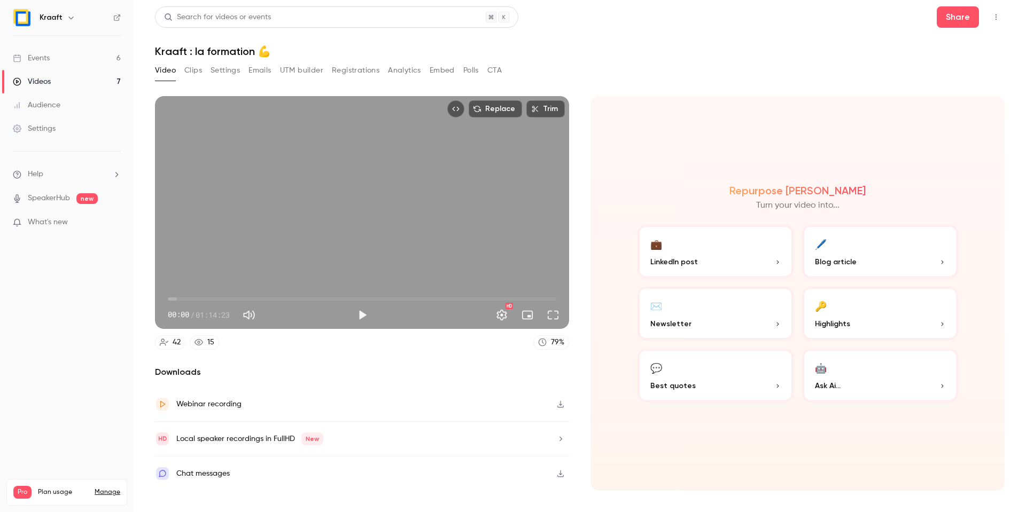
click at [313, 81] on div "Video Clips Settings Emails UTM builder Registrations Analytics Embed Polls CTA" at bounding box center [328, 72] width 347 height 21
click at [225, 404] on div "Webinar recording" at bounding box center [208, 404] width 65 height 13
click at [1001, 18] on button "Top Bar Actions" at bounding box center [995, 17] width 17 height 17
click at [832, 45] on div at bounding box center [513, 256] width 1026 height 512
click at [957, 17] on button "Share" at bounding box center [958, 16] width 42 height 21
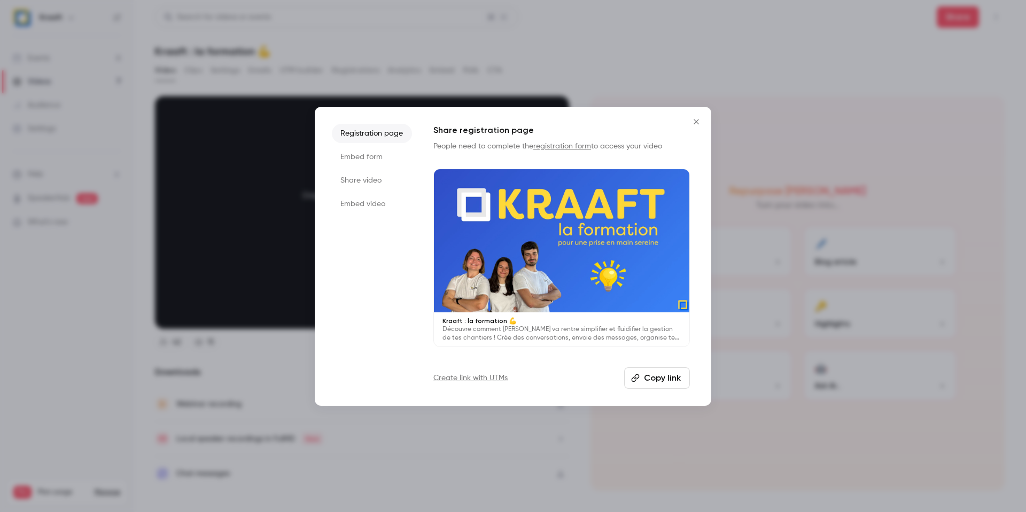
click at [640, 374] on icon "button" at bounding box center [635, 378] width 9 height 9
click at [507, 73] on div at bounding box center [513, 256] width 1026 height 512
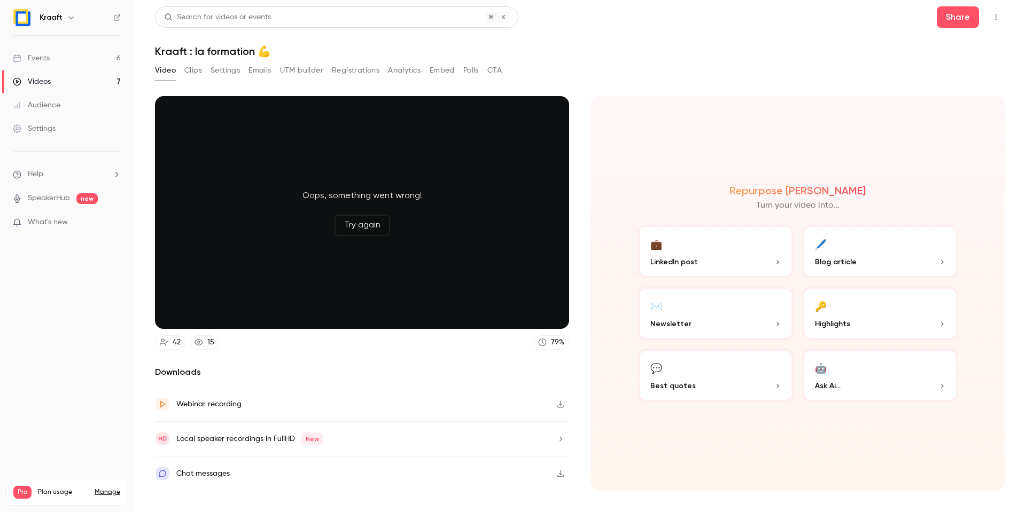
click at [262, 64] on button "Emails" at bounding box center [259, 70] width 22 height 17
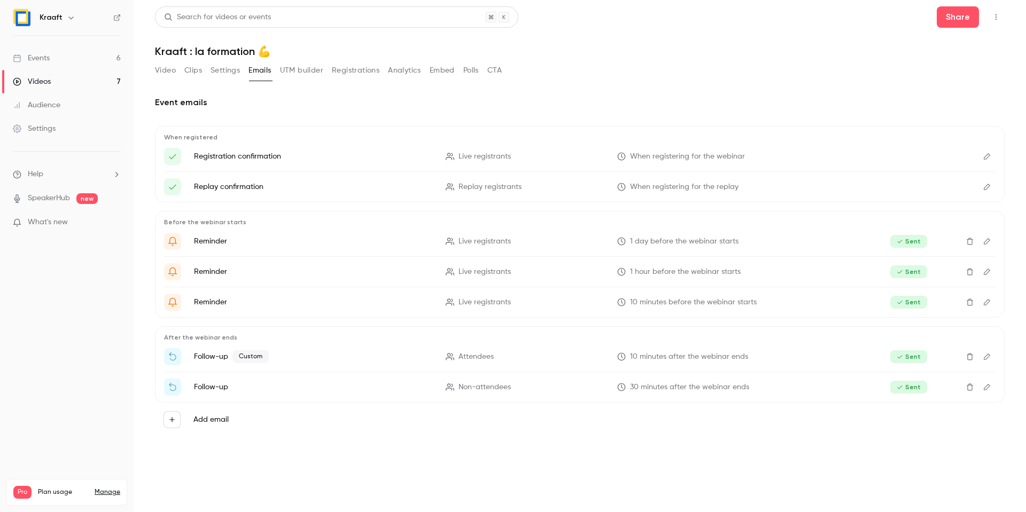
click at [215, 78] on button "Settings" at bounding box center [225, 70] width 29 height 17
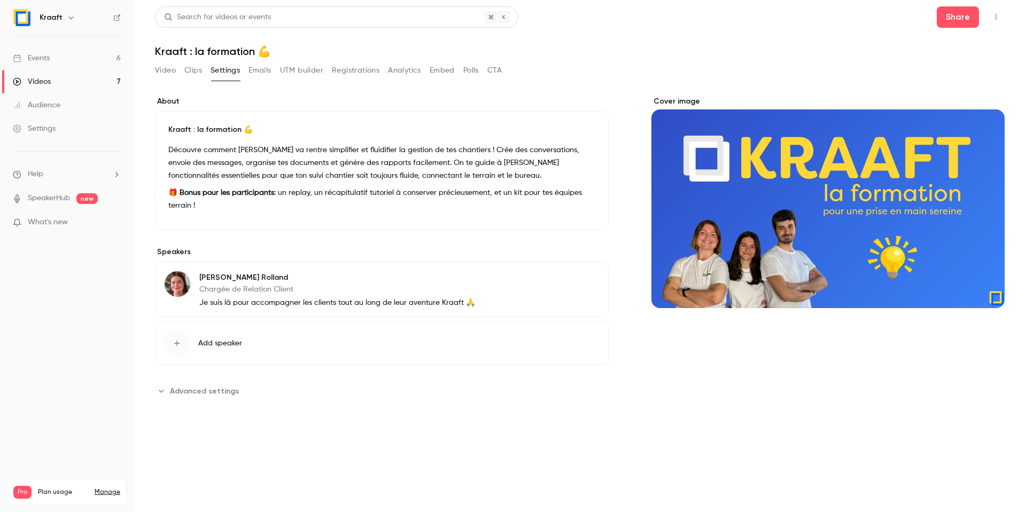
click at [354, 73] on button "Registrations" at bounding box center [356, 70] width 48 height 17
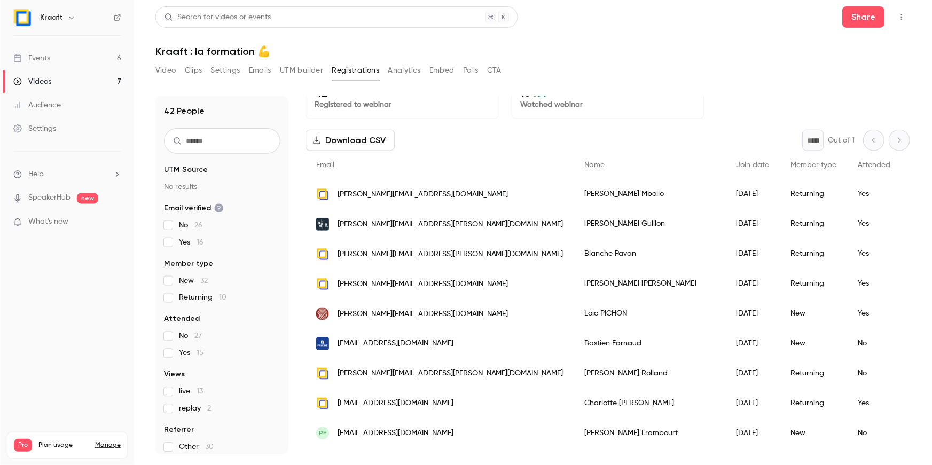
scroll to position [19, 0]
click at [170, 74] on button "Video" at bounding box center [165, 70] width 21 height 17
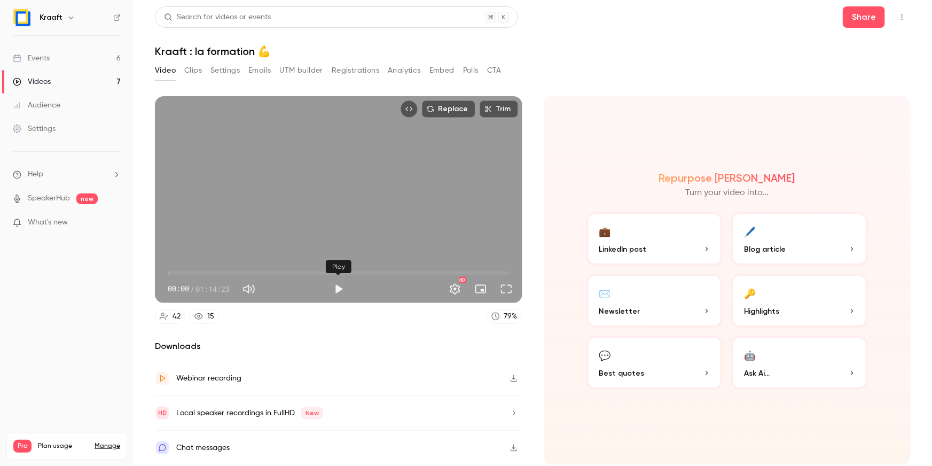
click at [337, 291] on button "Play" at bounding box center [338, 288] width 21 height 21
type input "***"
click at [503, 285] on button "Full screen" at bounding box center [506, 288] width 21 height 21
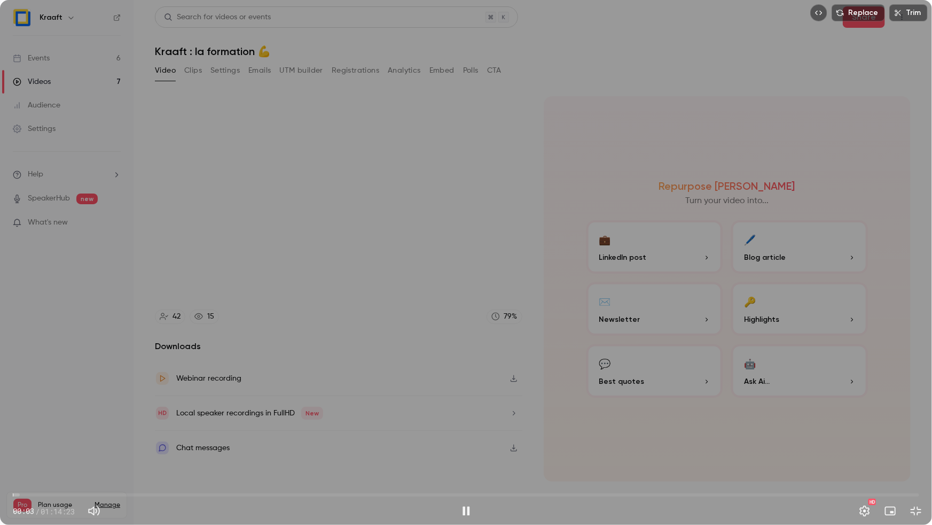
click at [22, 492] on span "00:03" at bounding box center [466, 494] width 907 height 17
click at [32, 494] on span "00:47" at bounding box center [466, 494] width 907 height 17
click at [40, 495] on span "01:32" at bounding box center [466, 494] width 907 height 17
click at [128, 414] on div "Replace Trim 02:12 02:12 / 01:14:23 HD" at bounding box center [466, 262] width 932 height 525
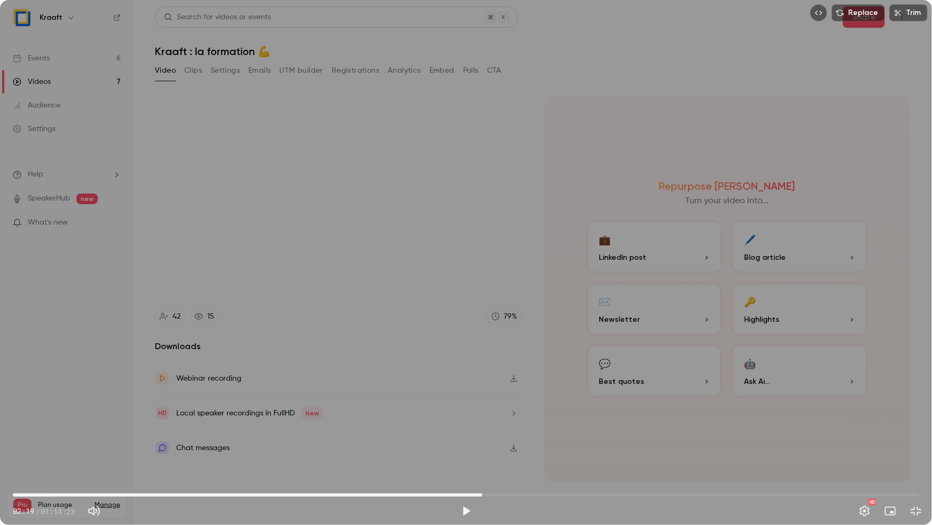
drag, startPoint x: 38, startPoint y: 496, endPoint x: 487, endPoint y: 477, distance: 449.2
click at [484, 493] on span "38:31" at bounding box center [482, 494] width 3 height 3
click at [663, 494] on span "38:46" at bounding box center [466, 494] width 907 height 17
click at [781, 487] on span "01:02:58" at bounding box center [466, 494] width 907 height 17
click at [813, 492] on span "01:02:58" at bounding box center [466, 494] width 907 height 17
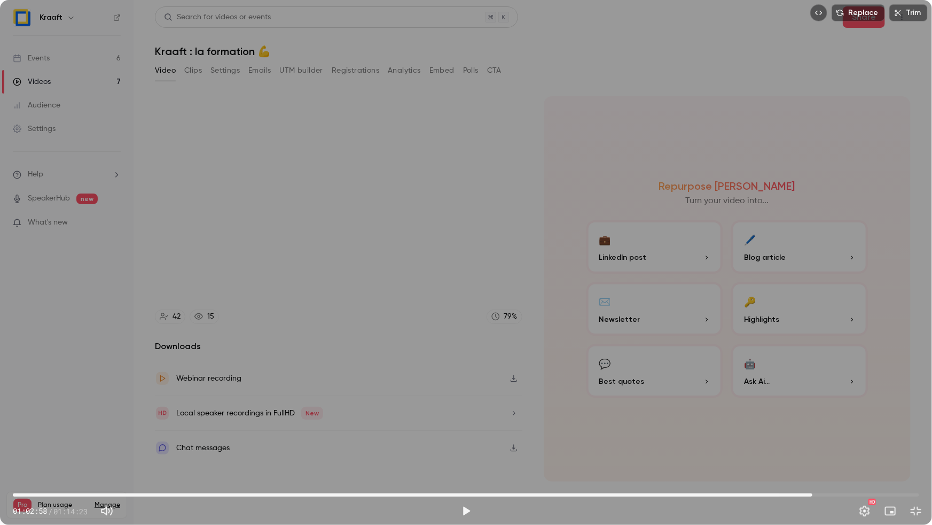
click at [863, 492] on span "01:05:36" at bounding box center [466, 494] width 907 height 17
click at [886, 495] on span "01:09:45" at bounding box center [466, 494] width 907 height 17
click at [857, 494] on span "01:09:14" at bounding box center [466, 494] width 907 height 17
click at [841, 493] on span "01:09:14" at bounding box center [466, 494] width 907 height 17
click at [840, 493] on span "01:07:58" at bounding box center [841, 494] width 3 height 3
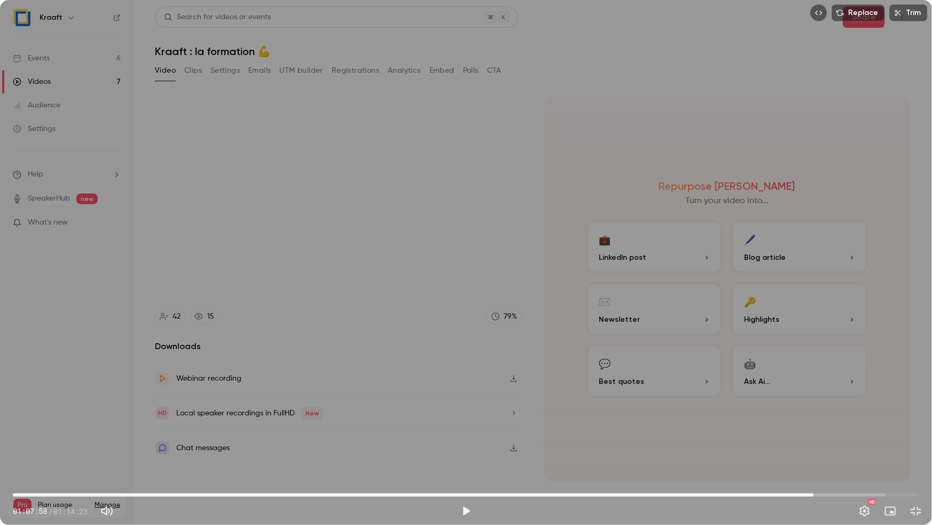
drag, startPoint x: 836, startPoint y: 493, endPoint x: 803, endPoint y: 493, distance: 32.6
click at [813, 493] on span "01:05:43" at bounding box center [814, 494] width 3 height 3
click at [788, 496] on span "01:04:48" at bounding box center [466, 494] width 907 height 17
click at [794, 493] on span "01:04:06" at bounding box center [466, 494] width 907 height 17
click at [804, 486] on span "01:04:06" at bounding box center [466, 494] width 907 height 17
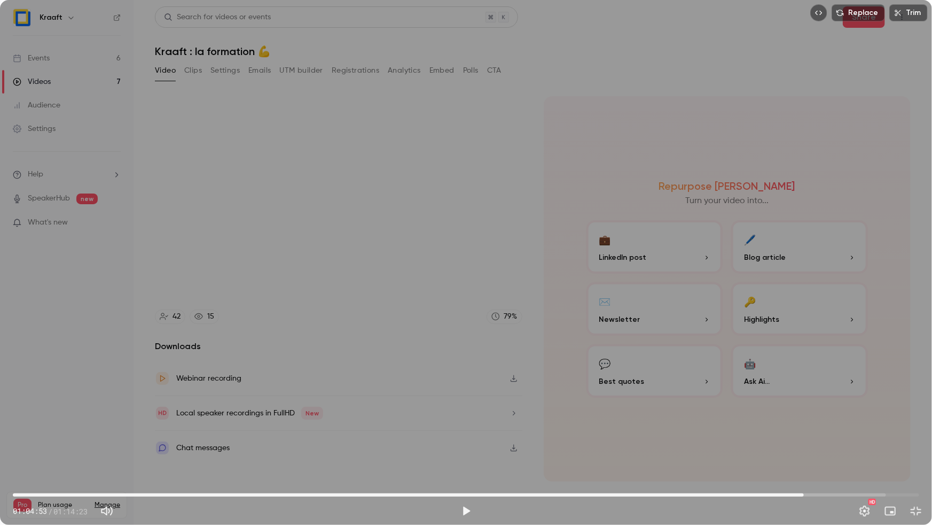
click at [815, 491] on span "01:04:53" at bounding box center [466, 494] width 907 height 17
click at [823, 491] on span "01:05:49" at bounding box center [466, 494] width 907 height 17
click at [777, 447] on div "Replace Trim 01:06:25 01:06:25 / 01:14:23 HD" at bounding box center [466, 262] width 932 height 525
click at [830, 493] on span "01:06:26" at bounding box center [466, 494] width 907 height 17
click at [820, 494] on span "01:06:12" at bounding box center [466, 494] width 907 height 17
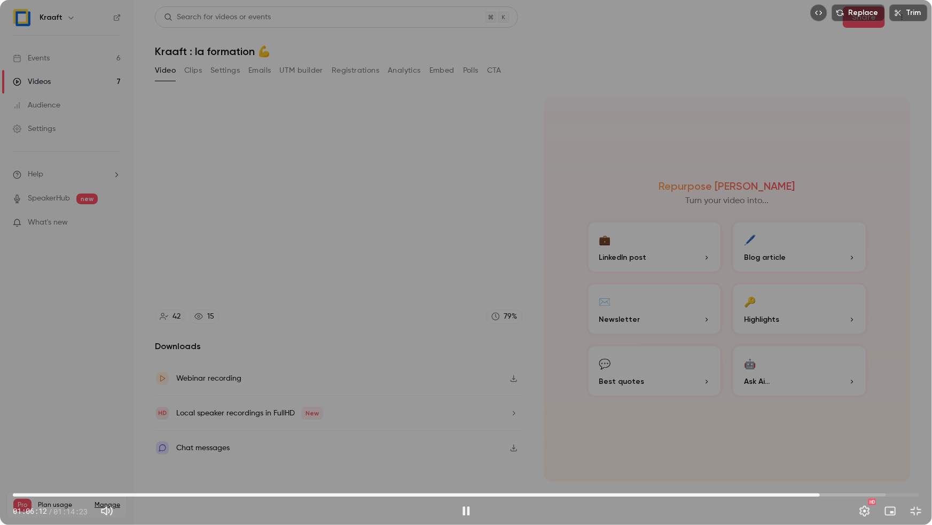
click at [813, 494] on span "01:06:12" at bounding box center [466, 494] width 907 height 17
click at [812, 493] on span "01:05:39" at bounding box center [813, 494] width 3 height 3
click at [811, 493] on span "01:05:18" at bounding box center [808, 494] width 3 height 3
click at [822, 496] on span "01:06:23" at bounding box center [466, 494] width 907 height 17
click at [832, 495] on span "01:06:23" at bounding box center [466, 494] width 907 height 17
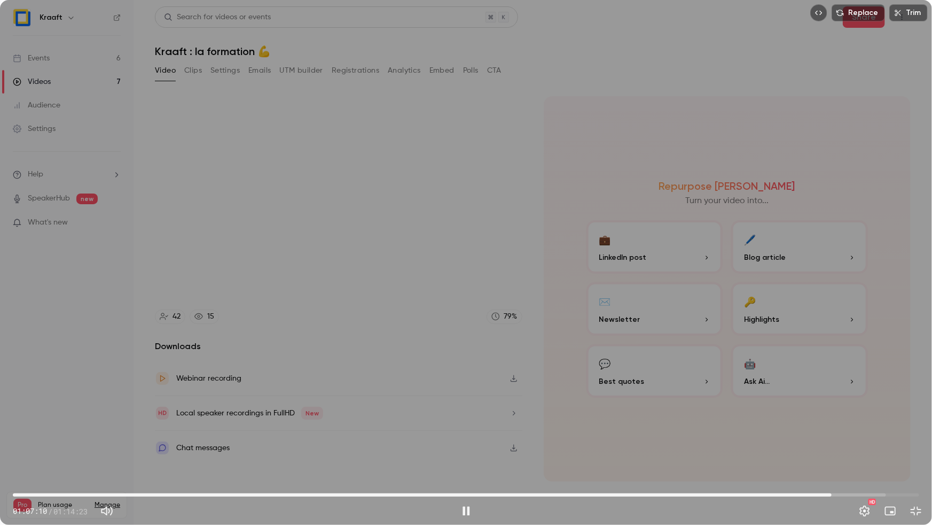
click at [848, 494] on span "01:07:10" at bounding box center [466, 494] width 907 height 17
click at [858, 492] on span "01:08:32" at bounding box center [466, 494] width 907 height 17
click at [874, 492] on span "01:09:16" at bounding box center [466, 494] width 907 height 17
click at [882, 489] on span "01:11:17" at bounding box center [466, 494] width 907 height 17
click at [892, 489] on span "01:11:17" at bounding box center [466, 494] width 907 height 17
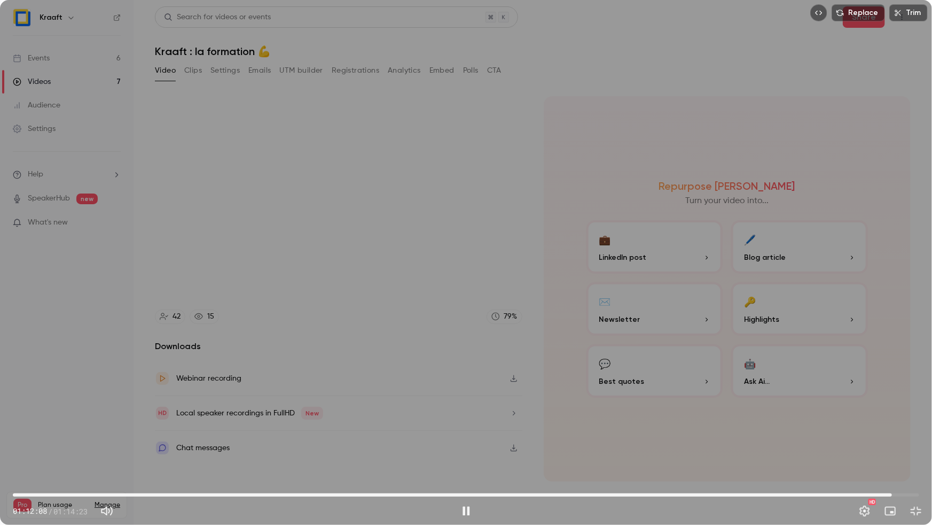
click at [903, 491] on span "01:12:08" at bounding box center [466, 494] width 907 height 17
click at [913, 492] on span "01:13:03" at bounding box center [466, 494] width 907 height 17
drag, startPoint x: 910, startPoint y: 492, endPoint x: 256, endPoint y: 492, distance: 654.5
click at [394, 493] on span "31:25" at bounding box center [395, 494] width 3 height 3
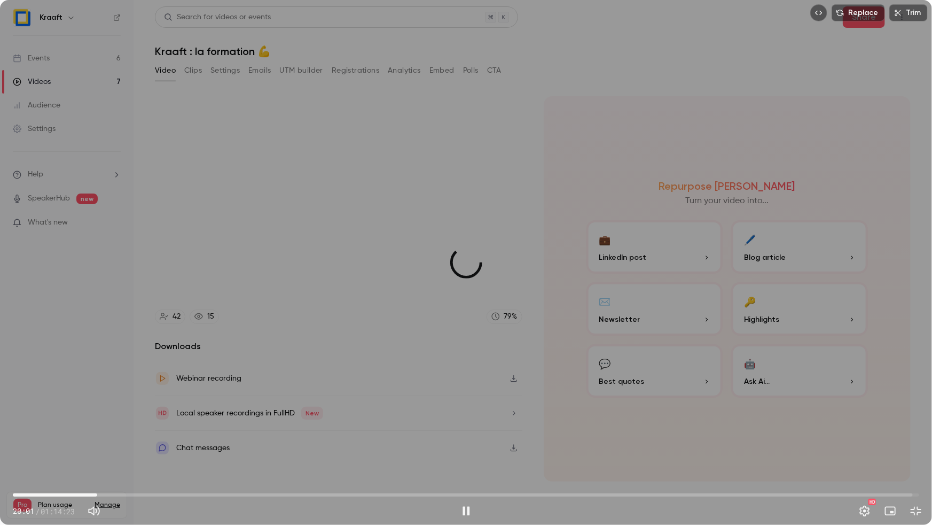
drag, startPoint x: 256, startPoint y: 492, endPoint x: 97, endPoint y: 476, distance: 159.5
click at [97, 493] on span "06:55" at bounding box center [97, 494] width 3 height 3
click at [66, 490] on span "04:20" at bounding box center [466, 494] width 907 height 17
click at [39, 492] on span "02:08" at bounding box center [466, 494] width 907 height 17
click at [100, 407] on div "Replace Trim 02:09 02:09 / 01:14:23 HD" at bounding box center [466, 262] width 932 height 525
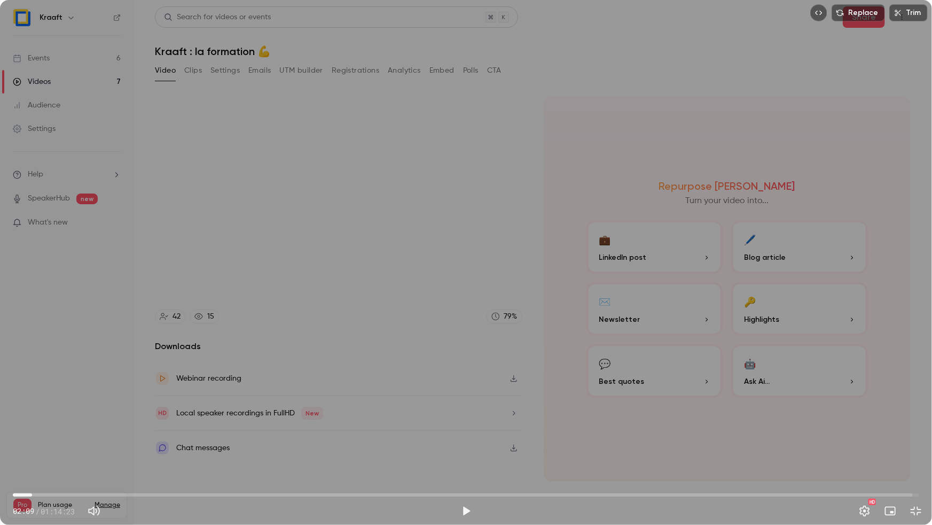
click at [32, 491] on span "01:34" at bounding box center [466, 494] width 907 height 17
click at [60, 417] on div "Replace Trim 01:34 01:34 / 01:14:23 HD" at bounding box center [466, 262] width 932 height 525
click at [34, 493] on span "01:39" at bounding box center [33, 494] width 3 height 3
click at [35, 493] on span "01:42" at bounding box center [33, 494] width 3 height 3
click at [39, 493] on span "02:08" at bounding box center [38, 494] width 3 height 3
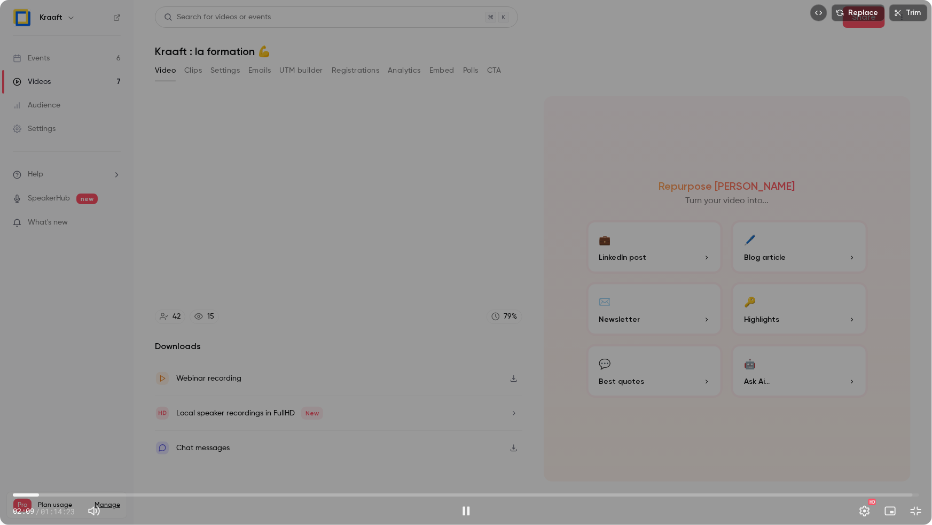
click at [58, 447] on div "Replace Trim 02:09 02:09 / 01:14:23 HD" at bounding box center [466, 262] width 932 height 525
click at [54, 429] on div "Replace Trim 02:09 02:09 / 01:14:23 HD" at bounding box center [466, 262] width 932 height 525
click at [55, 380] on div "Replace Trim 02:10 02:10 / 01:14:23 HD" at bounding box center [466, 262] width 932 height 525
click at [55, 353] on div "Replace Trim 02:10 02:10 / 01:14:23 HD" at bounding box center [466, 262] width 932 height 525
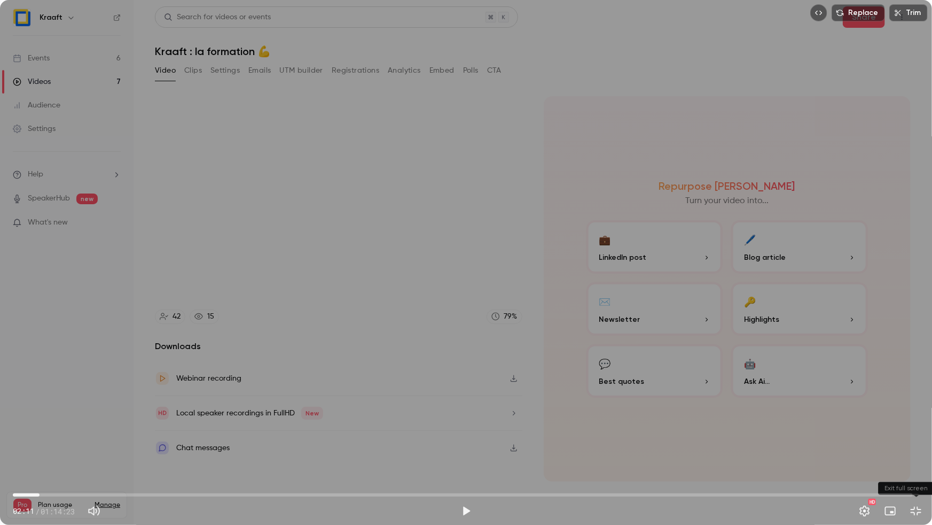
click at [917, 512] on button "Exit full screen" at bounding box center [916, 510] width 21 height 21
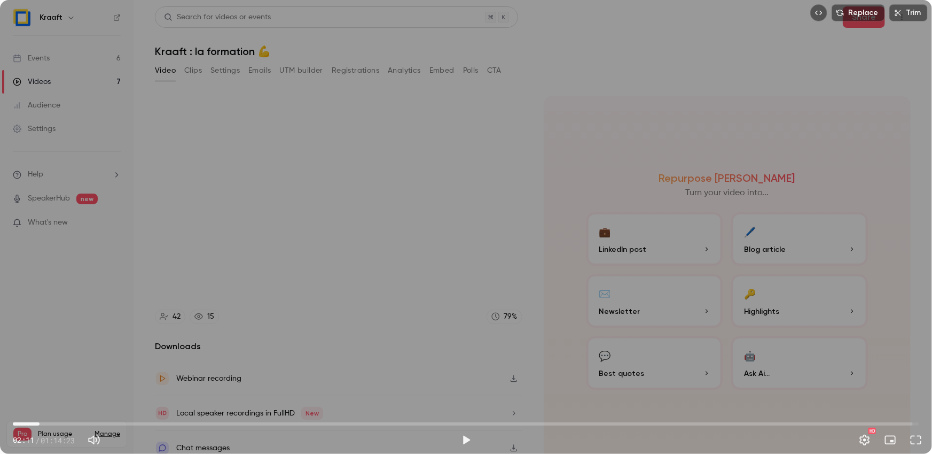
click at [456, 359] on div "Downloads Webinar recording Local speaker recordings in FullHD New Chat messages" at bounding box center [339, 402] width 368 height 125
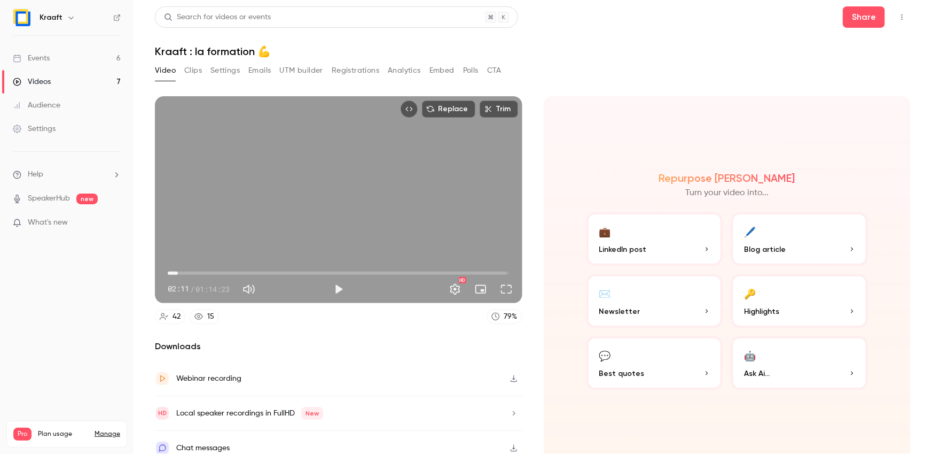
click at [409, 346] on h2 "Downloads" at bounding box center [339, 346] width 368 height 13
click at [499, 279] on span "02:11" at bounding box center [339, 272] width 342 height 17
click at [200, 271] on span "07:05" at bounding box center [339, 272] width 342 height 17
click at [199, 271] on span "07:05" at bounding box center [200, 272] width 3 height 3
click at [192, 271] on span "05:14" at bounding box center [191, 272] width 3 height 3
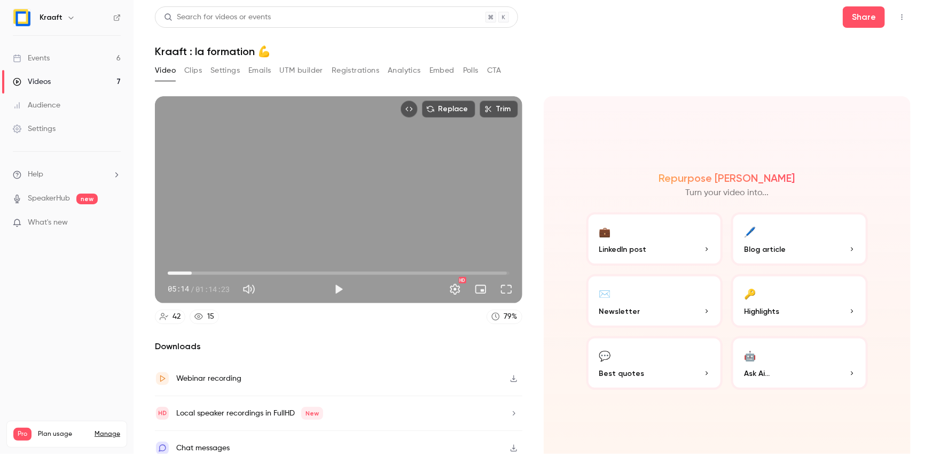
click at [185, 271] on span "05:14" at bounding box center [339, 272] width 342 height 17
click at [191, 271] on span "05:00" at bounding box center [339, 272] width 342 height 17
click at [198, 272] on span "06:30" at bounding box center [339, 272] width 342 height 17
click at [196, 271] on span "06:30" at bounding box center [197, 272] width 3 height 3
click at [195, 271] on span "05:34" at bounding box center [193, 272] width 3 height 3
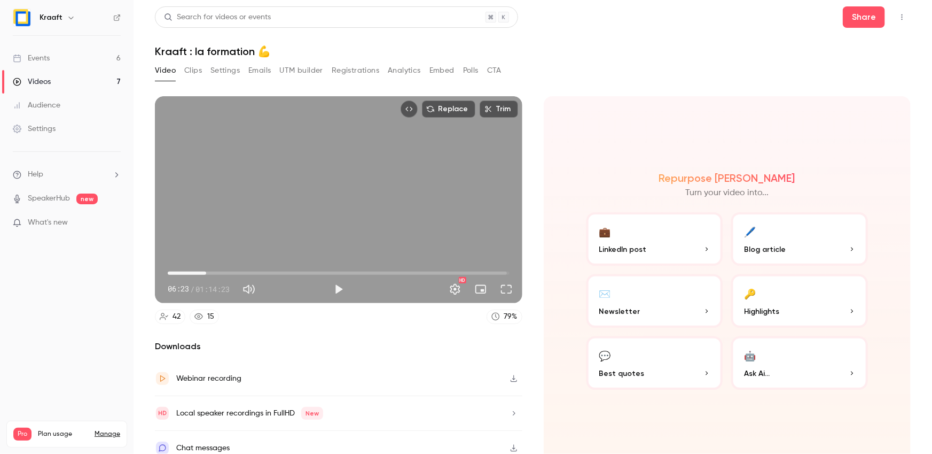
click at [206, 271] on span "08:22" at bounding box center [339, 272] width 342 height 17
click at [234, 226] on div "Replace Trim 08:22 08:22 / 01:14:23 HD" at bounding box center [339, 199] width 368 height 207
click at [212, 272] on span "08:23" at bounding box center [339, 272] width 342 height 17
click at [217, 272] on span "09:32" at bounding box center [339, 272] width 342 height 17
click at [244, 203] on div "Replace Trim 10:42 10:42 / 01:14:23 HD" at bounding box center [339, 199] width 368 height 207
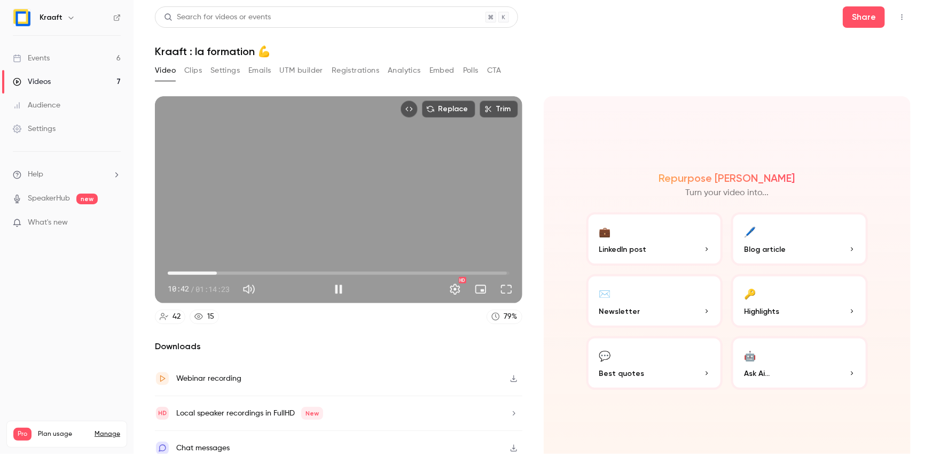
type input "*****"
click at [67, 79] on link "Videos 7" at bounding box center [67, 82] width 134 height 24
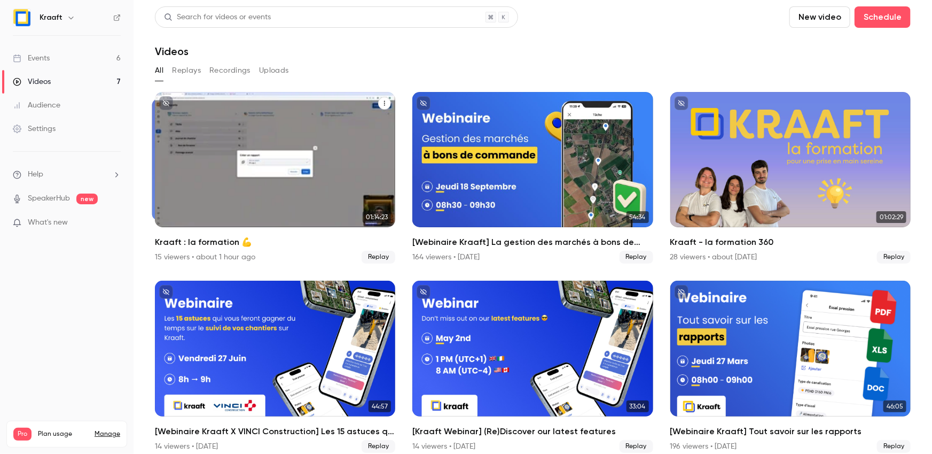
click at [380, 259] on span "Replay" at bounding box center [379, 257] width 34 height 13
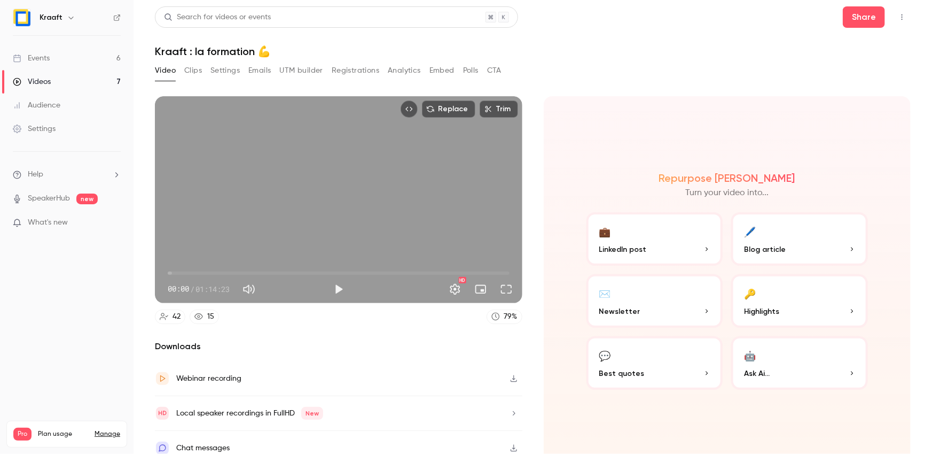
click at [634, 67] on div "Video Clips Settings Emails UTM builder Registrations Analytics Embed Polls CTA" at bounding box center [533, 72] width 756 height 21
click at [326, 178] on div "Replace Trim 00:00 00:00 / 01:14:23 HD" at bounding box center [339, 199] width 368 height 207
click at [182, 269] on span "00:00" at bounding box center [339, 272] width 342 height 17
click at [195, 270] on span "03:08" at bounding box center [339, 272] width 342 height 17
click at [202, 270] on span "05:56" at bounding box center [339, 272] width 342 height 17
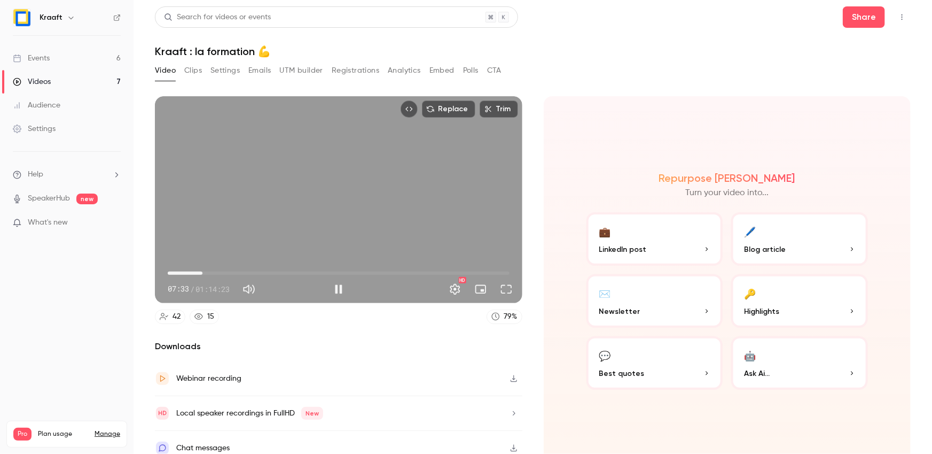
click at [189, 271] on span "07:33" at bounding box center [339, 272] width 342 height 17
click at [188, 271] on span "04:39" at bounding box center [189, 272] width 3 height 3
click at [182, 271] on span "03:01" at bounding box center [181, 272] width 3 height 3
click at [206, 217] on div "Replace Trim 03:01 03:01 / 01:14:23 HD" at bounding box center [339, 199] width 368 height 207
click at [213, 213] on div "Replace Trim 03:02 03:02 / 01:14:23 HD" at bounding box center [339, 199] width 368 height 207
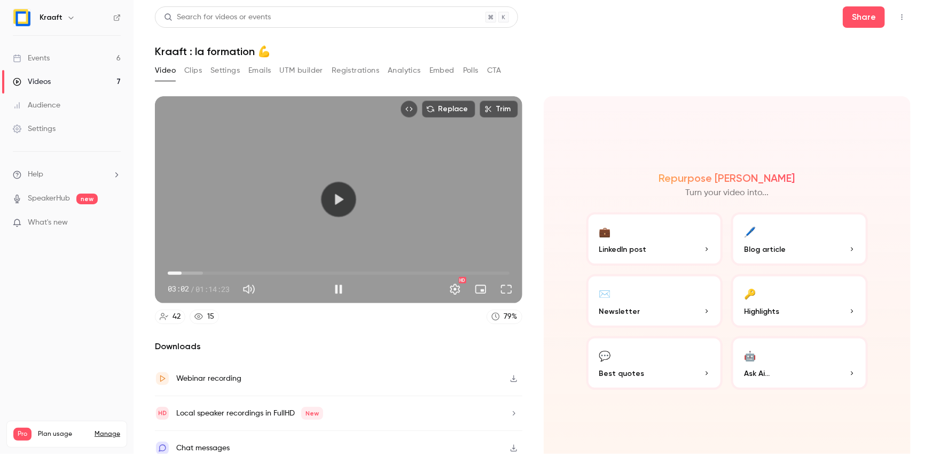
click at [206, 213] on div "Replace Trim 03:02 03:02 / 01:14:23 HD" at bounding box center [339, 199] width 368 height 207
click at [513, 289] on button "Full screen" at bounding box center [506, 288] width 21 height 21
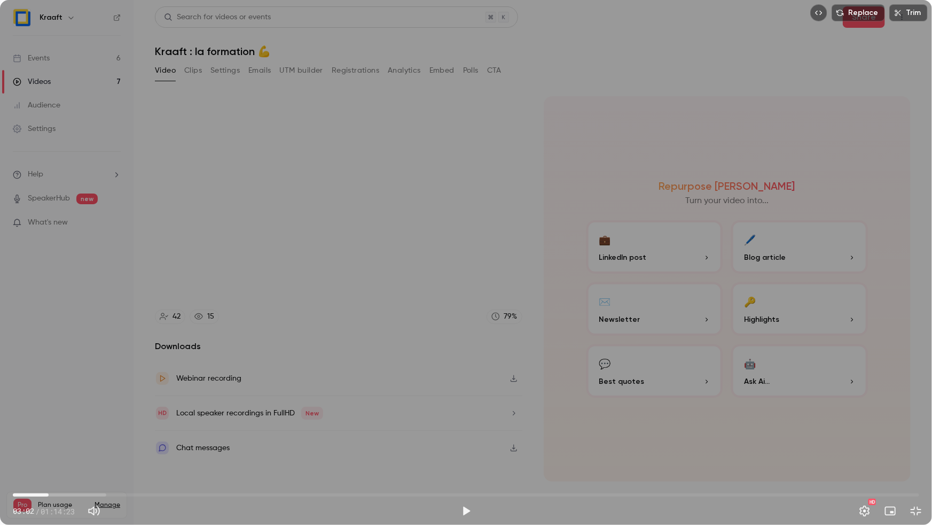
click at [49, 495] on span "02:56" at bounding box center [48, 494] width 3 height 3
click at [54, 244] on div "Replace Trim 02:56 02:56 / 01:14:23 HD" at bounding box center [466, 262] width 932 height 525
click at [73, 208] on div "Replace Trim 02:56 02:56 / 01:14:23 HD" at bounding box center [466, 262] width 932 height 525
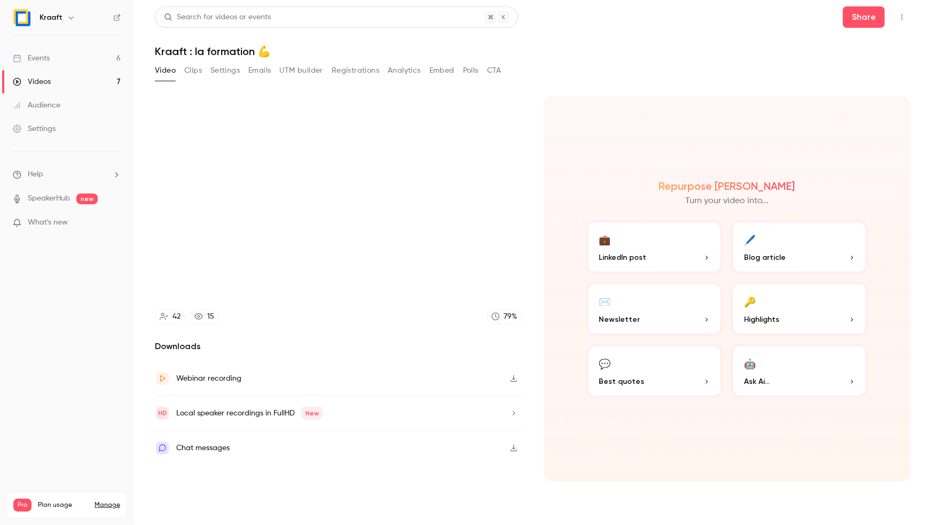
click at [82, 150] on video at bounding box center [466, 262] width 932 height 525
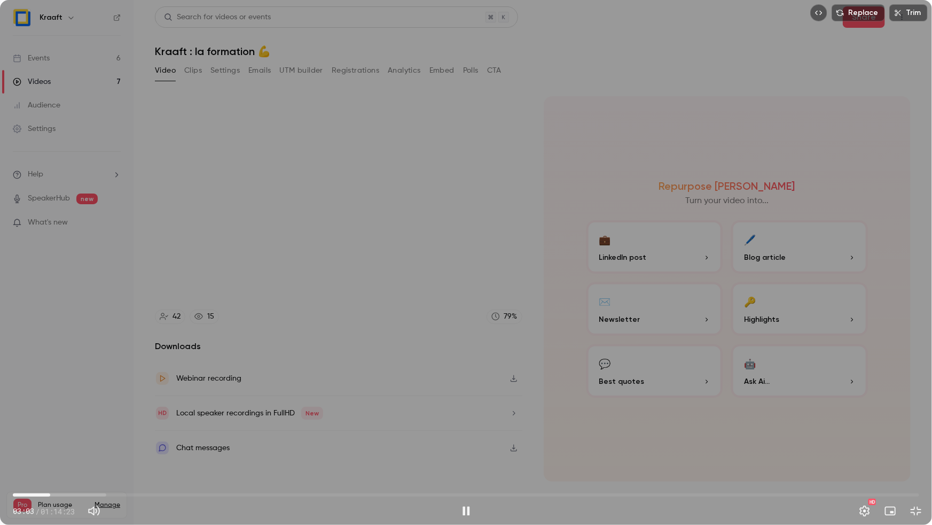
click at [98, 109] on div "Replace Trim 03:03 03:03 / 01:14:23 HD" at bounding box center [466, 262] width 932 height 525
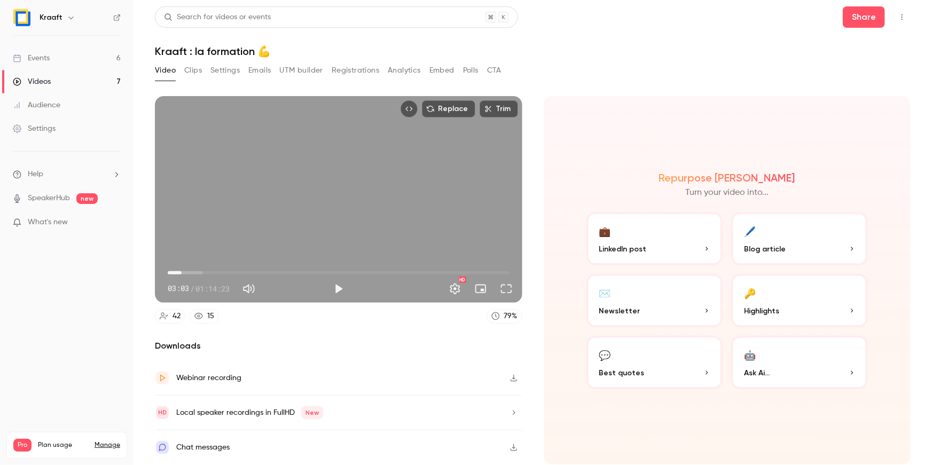
click at [508, 291] on button "Full screen" at bounding box center [506, 288] width 21 height 21
click at [419, 377] on div "Webinar recording" at bounding box center [339, 378] width 368 height 35
click at [914, 21] on main "Search for videos or events Share Kraaft : la formation 💪 Video Clips Settings …" at bounding box center [533, 232] width 799 height 465
click at [905, 20] on icon "Top Bar Actions" at bounding box center [902, 16] width 9 height 7
click at [857, 17] on div at bounding box center [466, 232] width 932 height 465
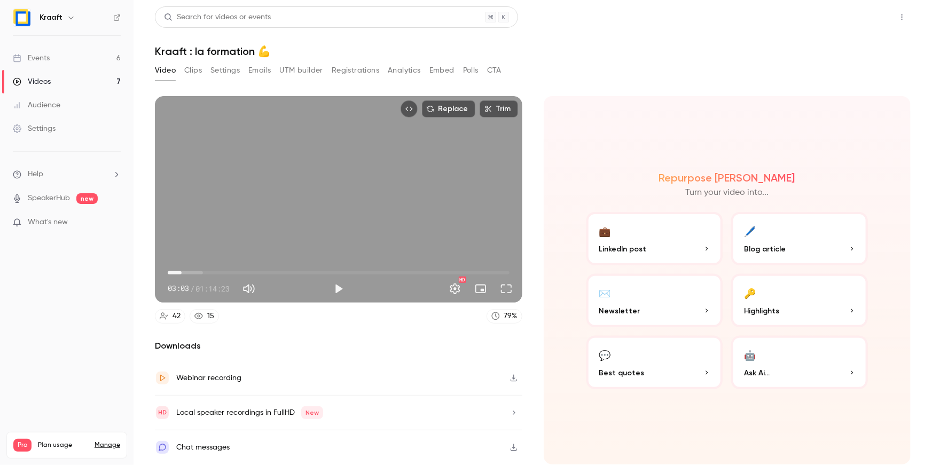
click at [862, 12] on button "Share" at bounding box center [864, 16] width 42 height 21
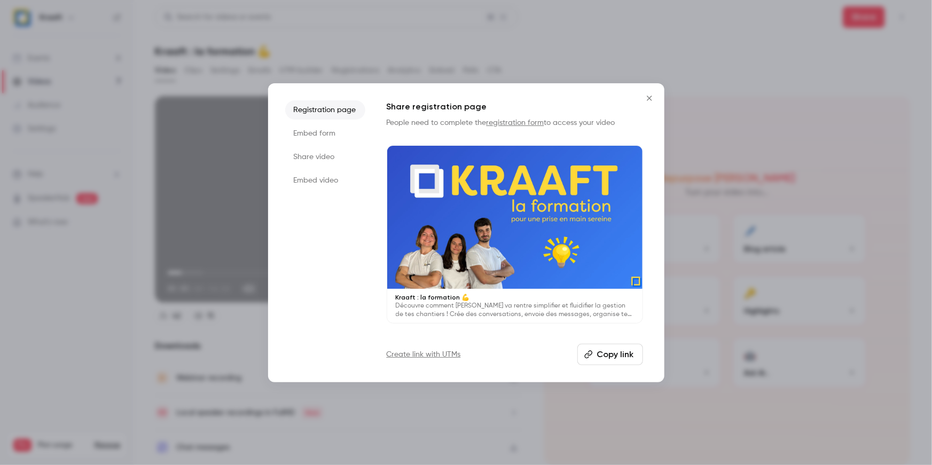
click at [336, 133] on li "Embed form" at bounding box center [325, 133] width 80 height 19
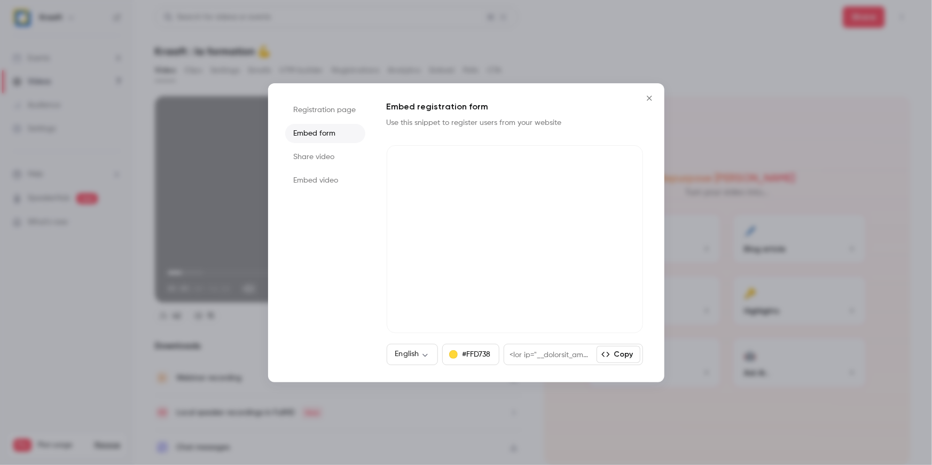
click at [318, 165] on li "Share video" at bounding box center [325, 156] width 80 height 19
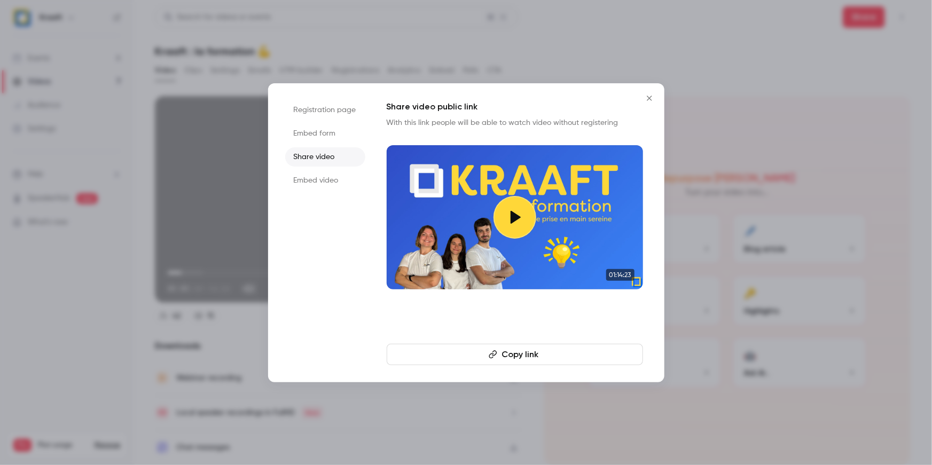
click at [308, 180] on li "Embed video" at bounding box center [325, 180] width 80 height 19
click at [323, 111] on li "Registration page" at bounding box center [325, 109] width 80 height 19
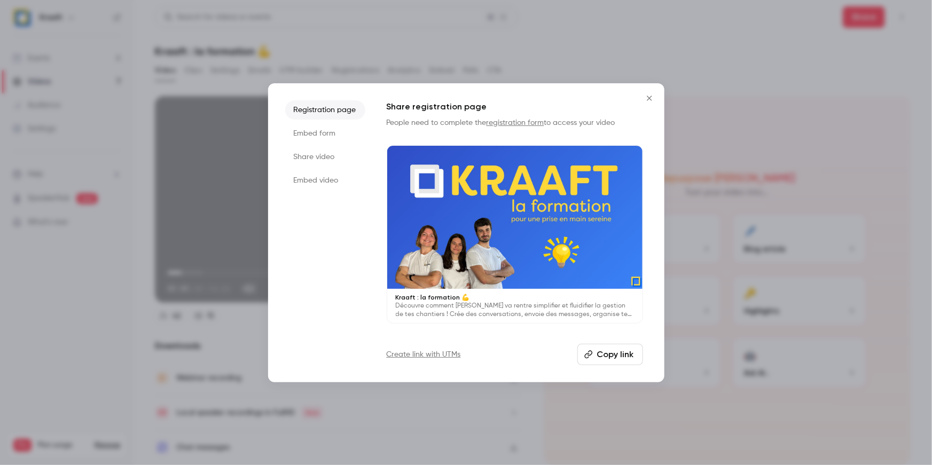
click at [322, 129] on li "Embed form" at bounding box center [325, 133] width 80 height 19
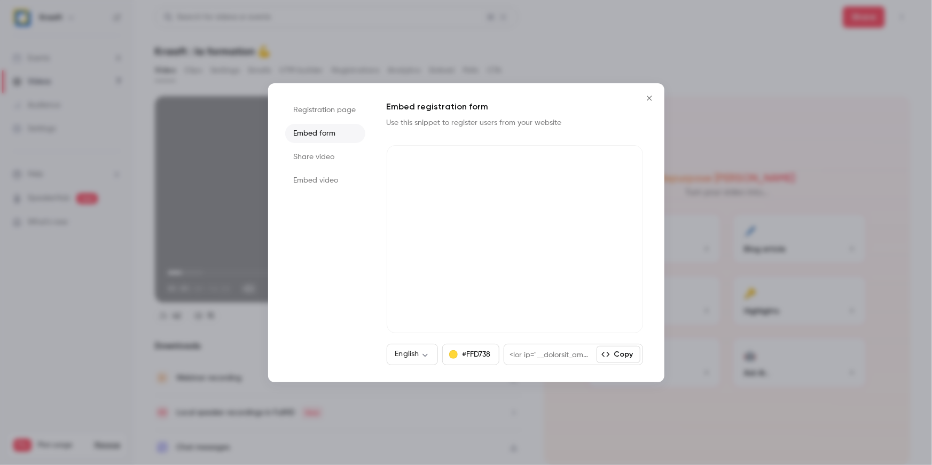
click at [316, 154] on li "Share video" at bounding box center [325, 156] width 80 height 19
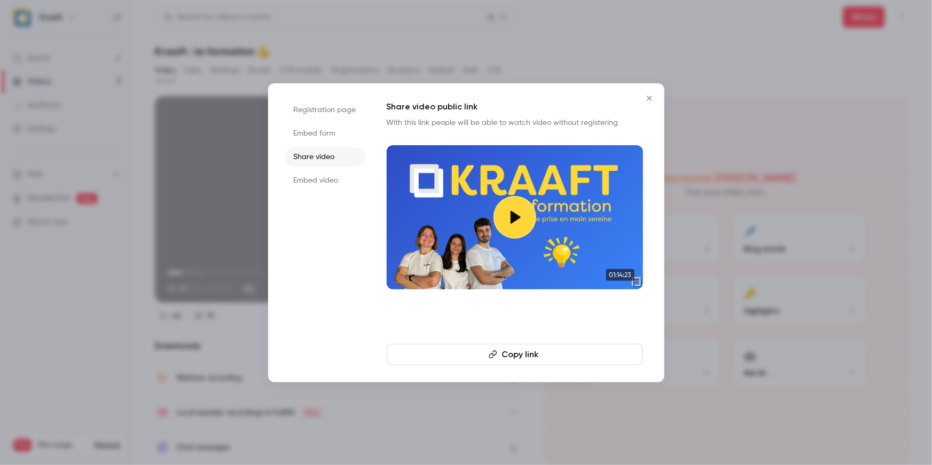
click at [313, 180] on li "Embed video" at bounding box center [325, 180] width 80 height 19
click at [450, 39] on div at bounding box center [466, 232] width 932 height 465
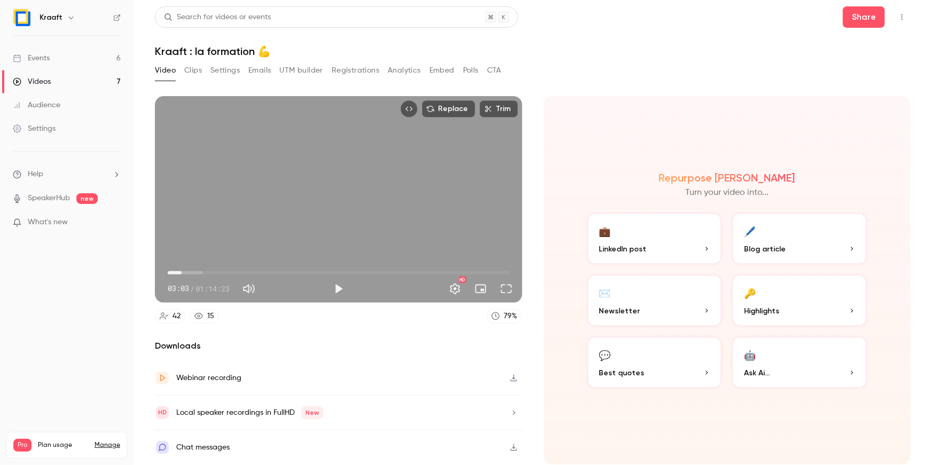
click at [425, 377] on div "Webinar recording" at bounding box center [339, 378] width 368 height 35
type input "*****"
click at [55, 102] on div "Audience" at bounding box center [37, 105] width 48 height 11
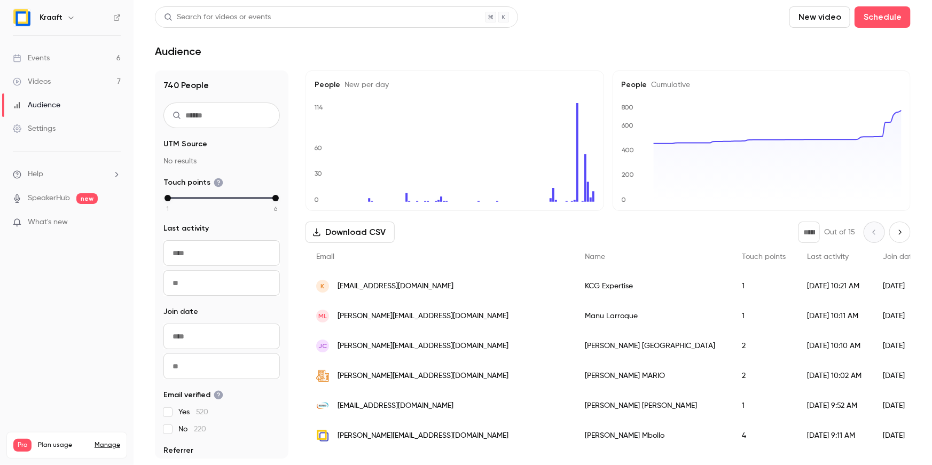
click at [37, 73] on link "Videos 7" at bounding box center [67, 82] width 134 height 24
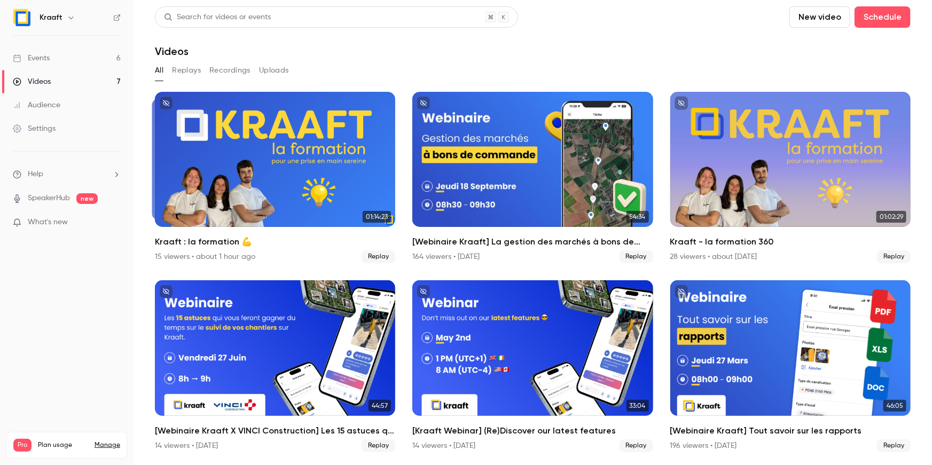
click at [45, 49] on link "Events 6" at bounding box center [67, 58] width 134 height 24
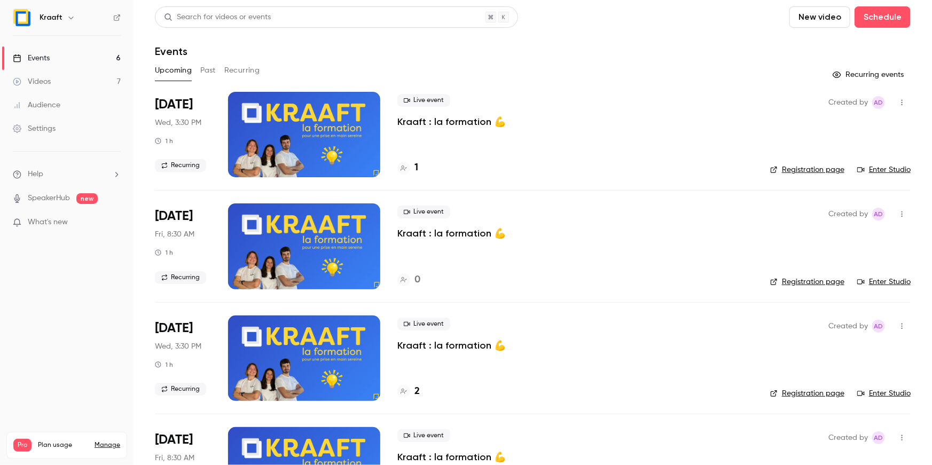
click at [206, 64] on button "Past" at bounding box center [207, 70] width 15 height 17
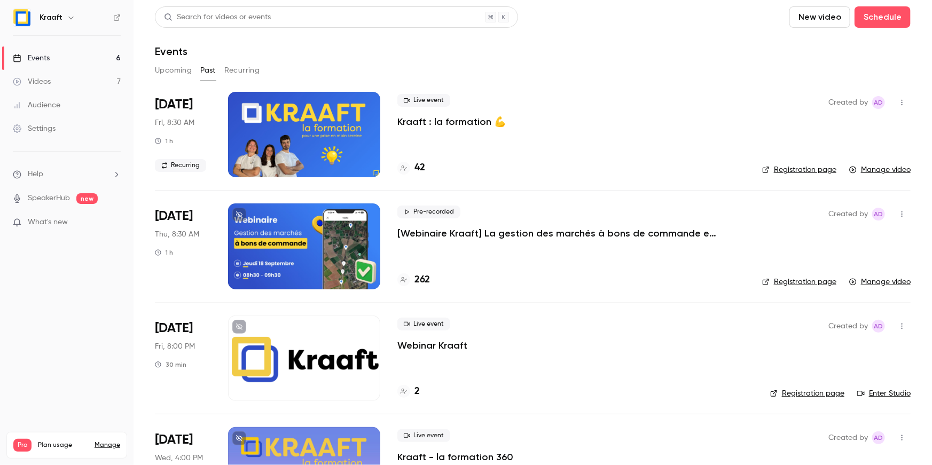
click at [224, 95] on li "[DATE] Fri, 8:30 AM 1 h Recurring Live event Kraaft : la formation 💪 42 Created…" at bounding box center [533, 141] width 756 height 98
click at [54, 83] on link "Videos 7" at bounding box center [67, 82] width 134 height 24
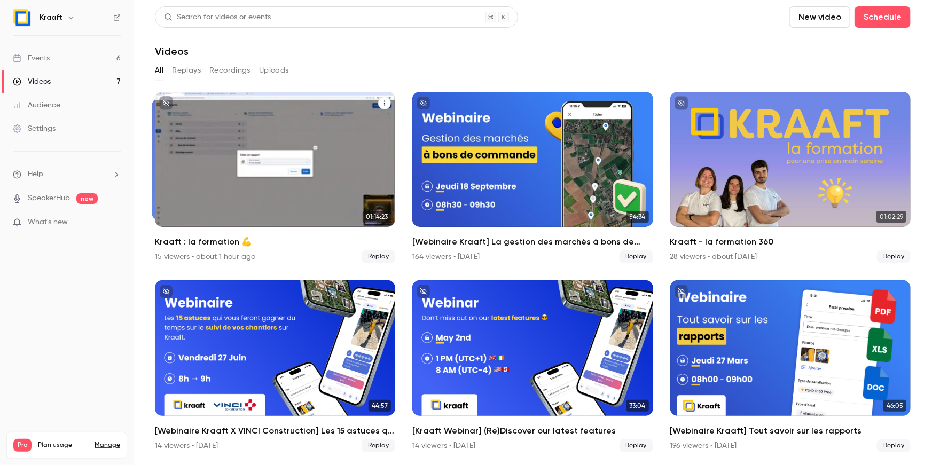
click at [382, 103] on icon "Kraaft : la formation 💪" at bounding box center [384, 103] width 6 height 6
click at [197, 66] on div at bounding box center [466, 232] width 932 height 465
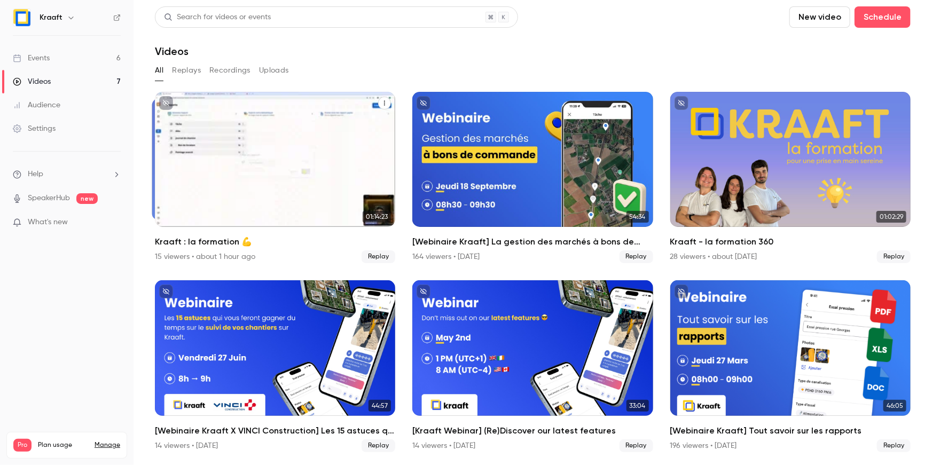
click at [188, 72] on button "Replays" at bounding box center [186, 70] width 29 height 17
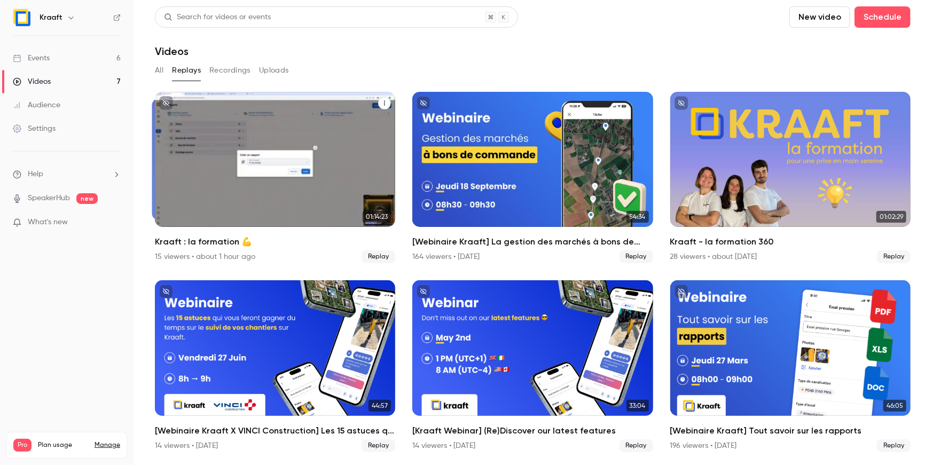
click at [275, 169] on div "Kraaft : la formation 💪" at bounding box center [275, 159] width 240 height 135
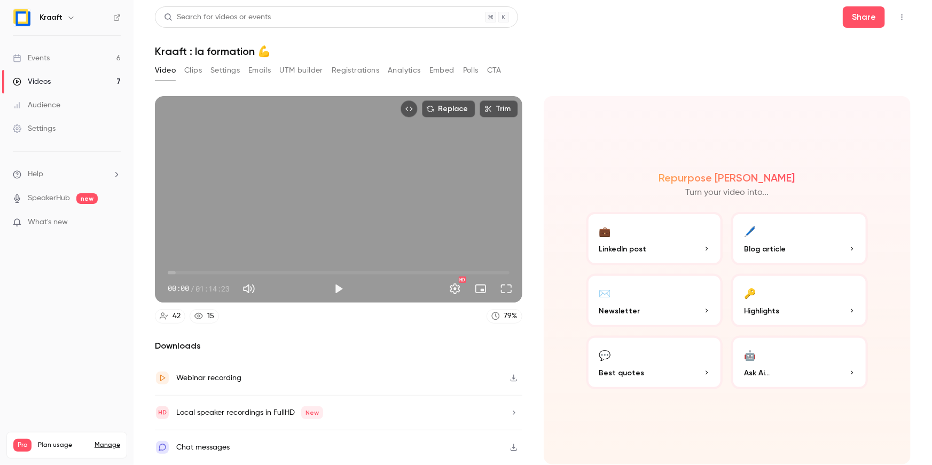
click at [903, 25] on button "Top Bar Actions" at bounding box center [902, 17] width 17 height 17
click at [689, 23] on div at bounding box center [466, 232] width 932 height 465
click at [206, 73] on div "Video Clips Settings Emails UTM builder Registrations Analytics Embed Polls CTA" at bounding box center [328, 70] width 347 height 17
click at [195, 72] on button "Clips" at bounding box center [193, 70] width 18 height 17
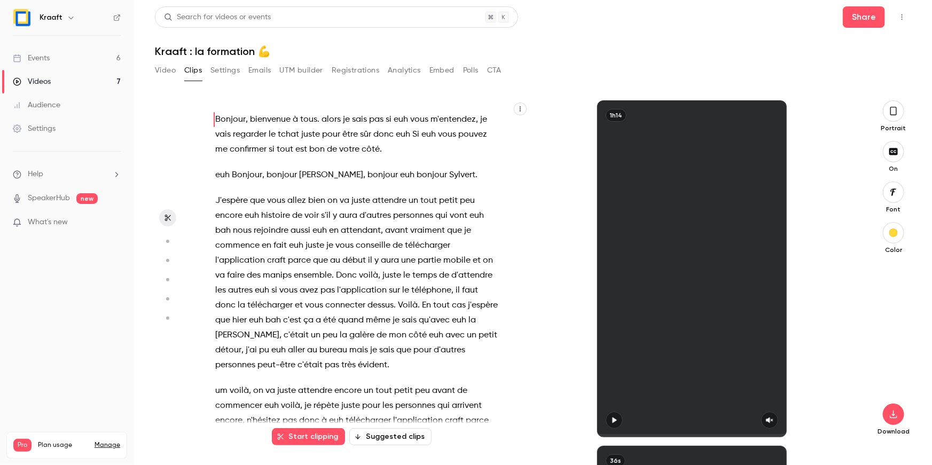
click at [222, 72] on button "Settings" at bounding box center [225, 70] width 29 height 17
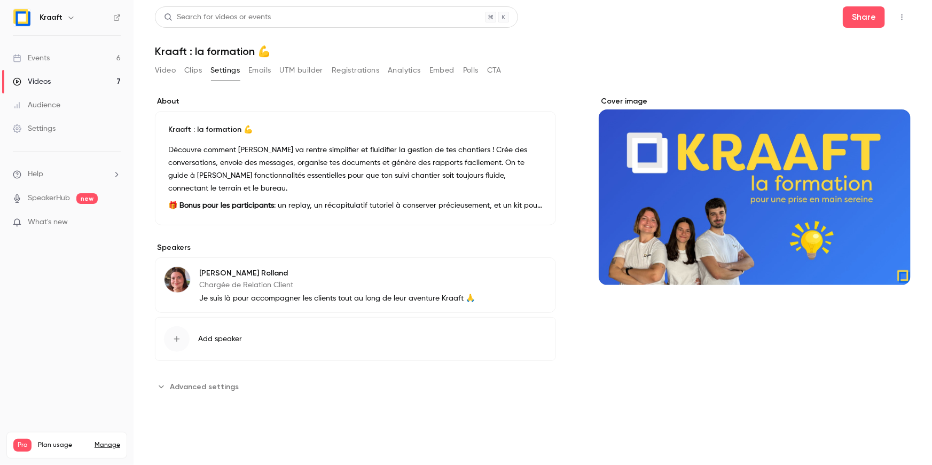
click at [261, 70] on button "Emails" at bounding box center [259, 70] width 22 height 17
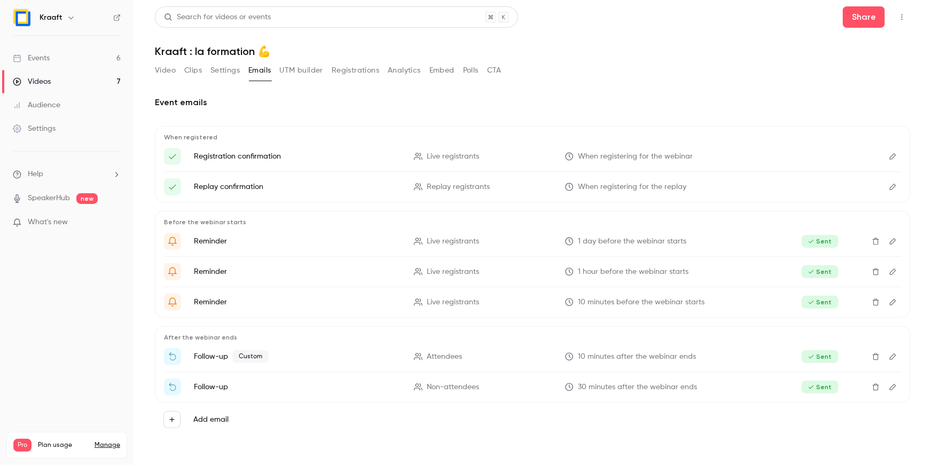
click at [107, 82] on link "Videos 7" at bounding box center [67, 82] width 134 height 24
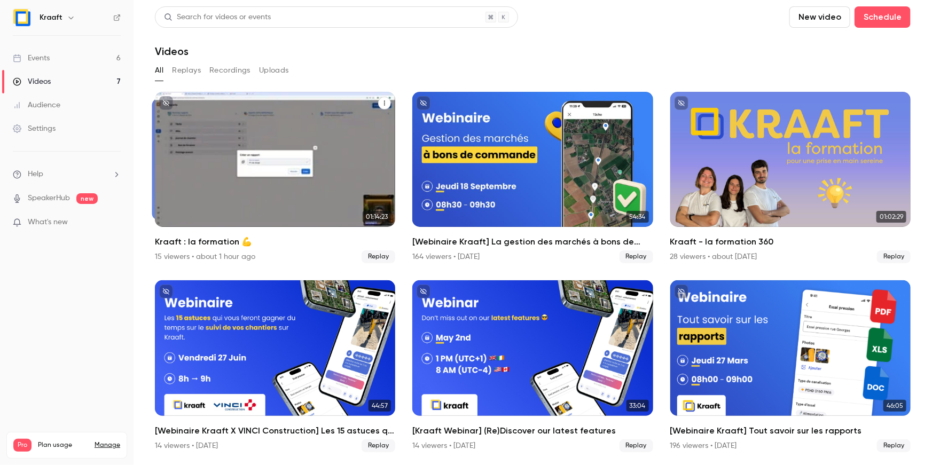
click at [381, 100] on button "Kraaft : la formation 💪" at bounding box center [384, 103] width 13 height 13
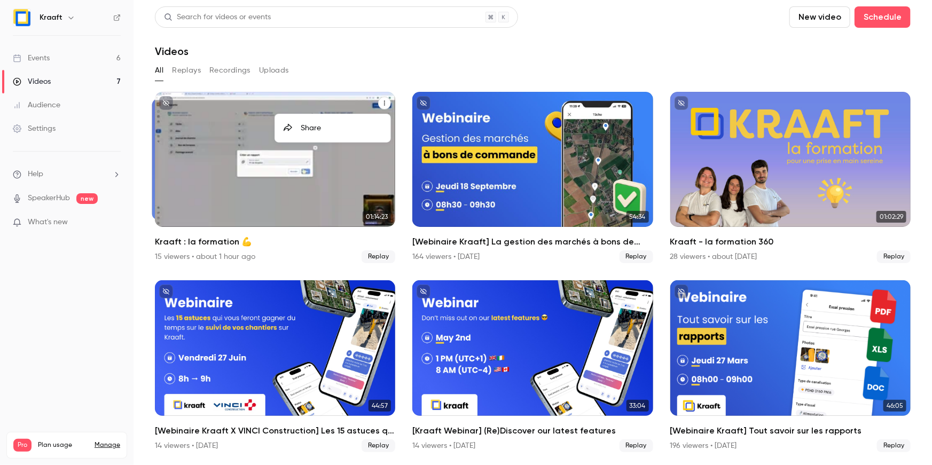
click at [381, 100] on div at bounding box center [466, 232] width 932 height 465
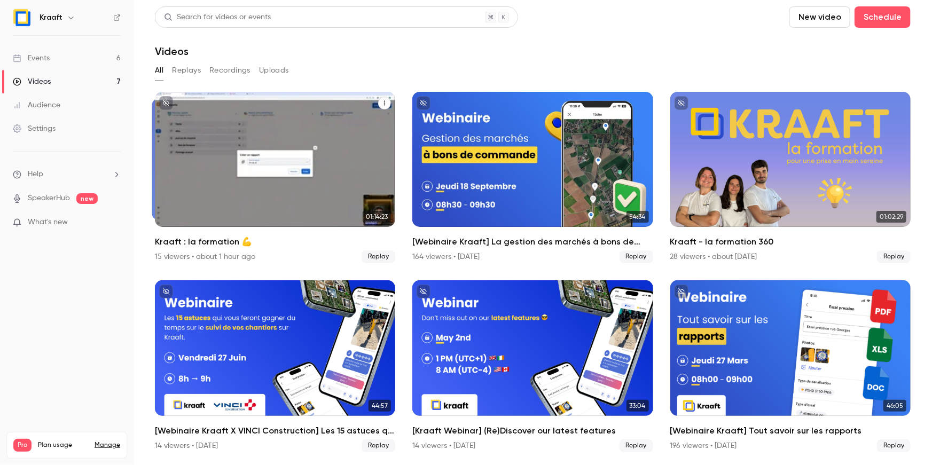
click at [379, 258] on span "Replay" at bounding box center [379, 257] width 34 height 13
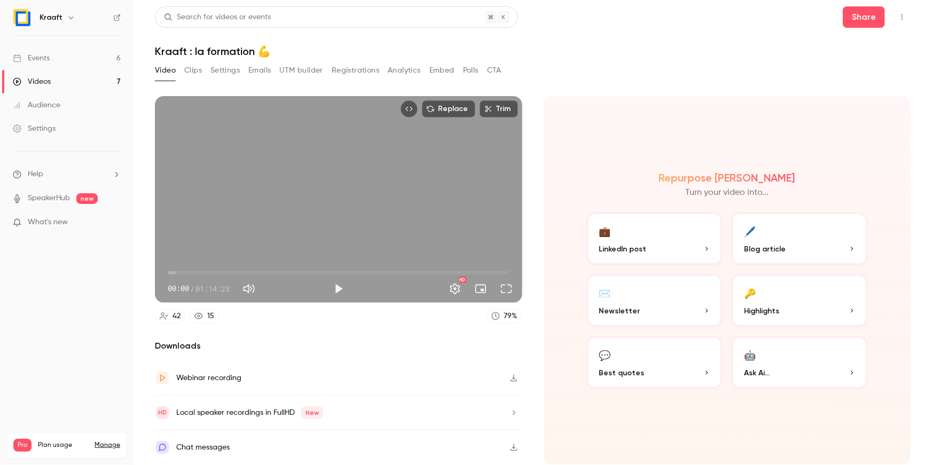
click at [347, 72] on button "Registrations" at bounding box center [356, 70] width 48 height 17
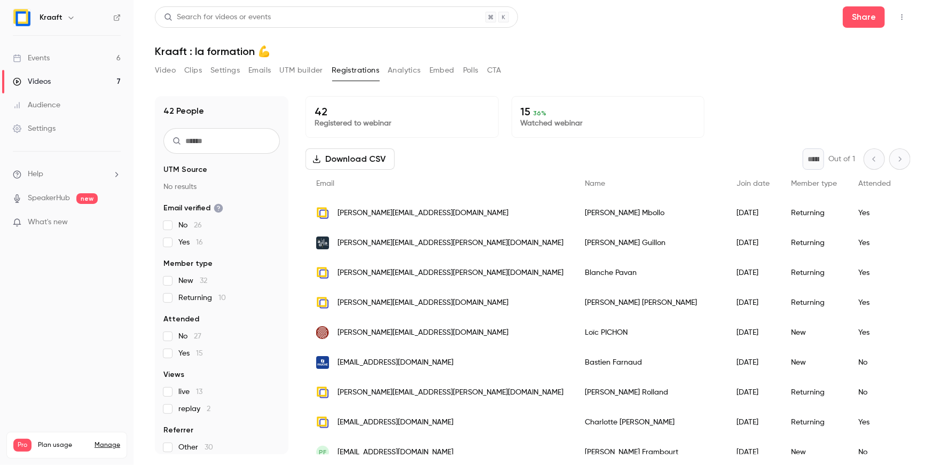
click at [412, 70] on button "Analytics" at bounding box center [404, 70] width 33 height 17
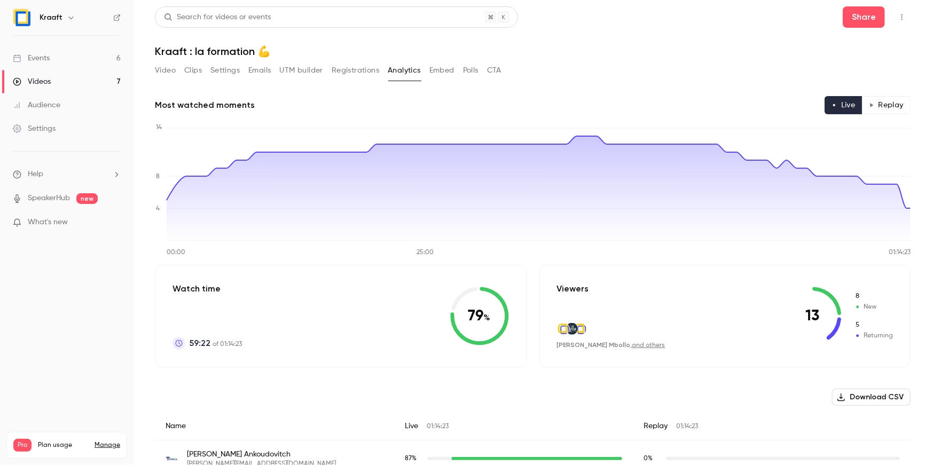
click at [260, 69] on button "Emails" at bounding box center [259, 70] width 22 height 17
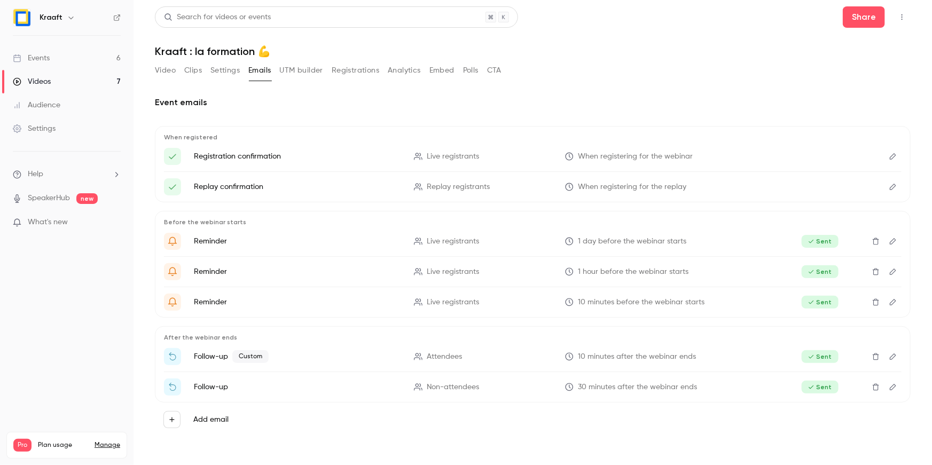
click at [461, 73] on div "Video Clips Settings Emails UTM builder Registrations Analytics Embed Polls CTA" at bounding box center [328, 70] width 347 height 17
click at [469, 71] on button "Polls" at bounding box center [470, 70] width 15 height 17
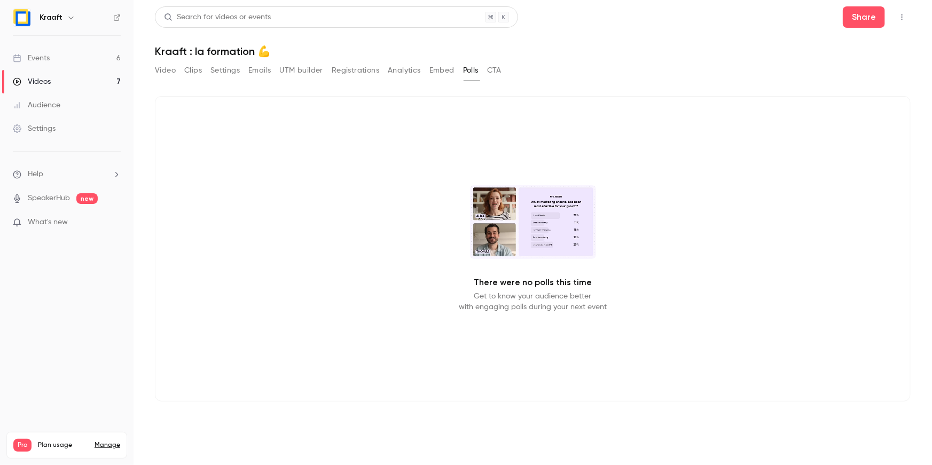
click at [443, 71] on button "Embed" at bounding box center [442, 70] width 25 height 17
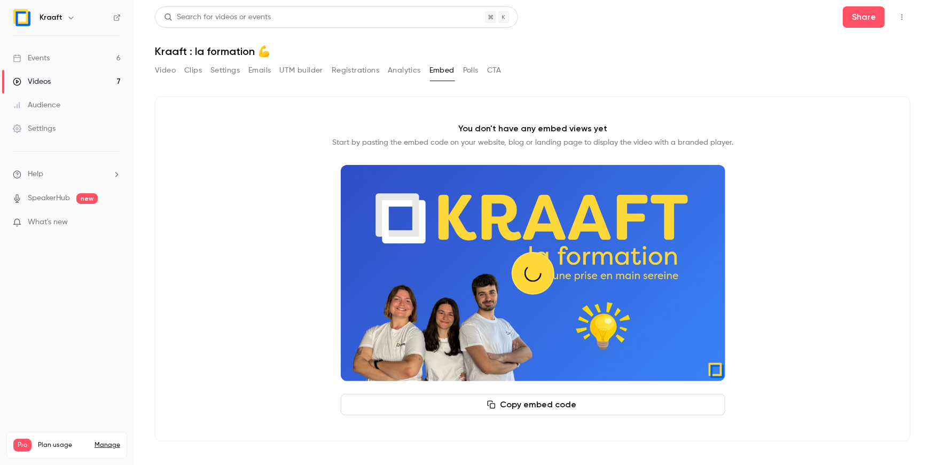
click at [415, 71] on button "Analytics" at bounding box center [404, 70] width 33 height 17
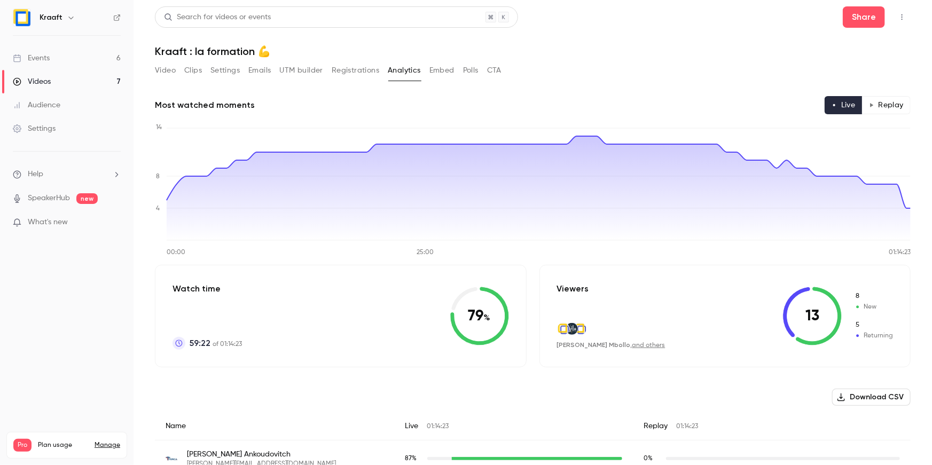
click at [495, 69] on button "CTA" at bounding box center [494, 70] width 14 height 17
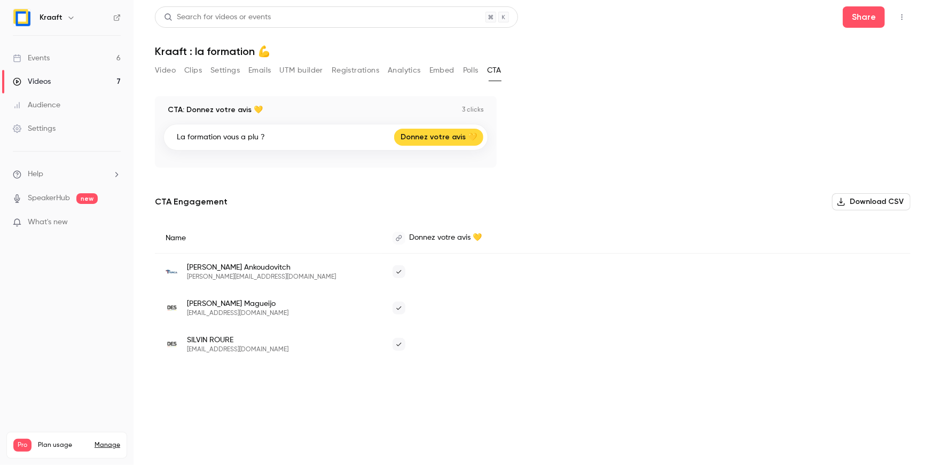
click at [903, 16] on icon "Top Bar Actions" at bounding box center [902, 16] width 9 height 7
click at [587, 58] on div at bounding box center [466, 232] width 932 height 465
click at [164, 63] on button "Video" at bounding box center [165, 70] width 21 height 17
